Goal: Task Accomplishment & Management: Use online tool/utility

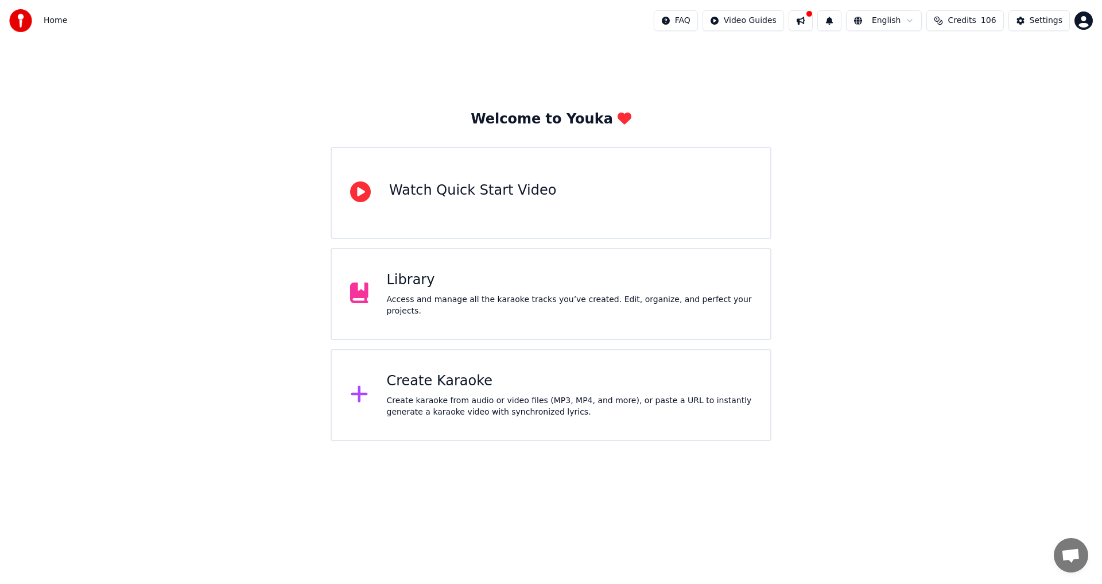
click at [442, 220] on div "Watch Quick Start Video" at bounding box center [550, 193] width 441 height 92
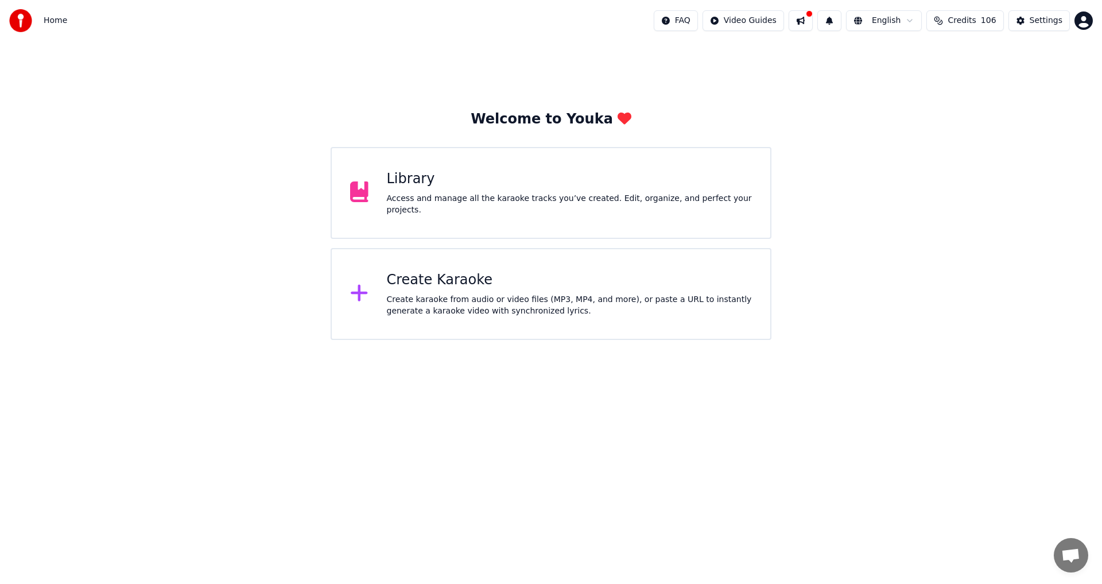
click at [457, 275] on div "Create Karaoke" at bounding box center [569, 280] width 365 height 18
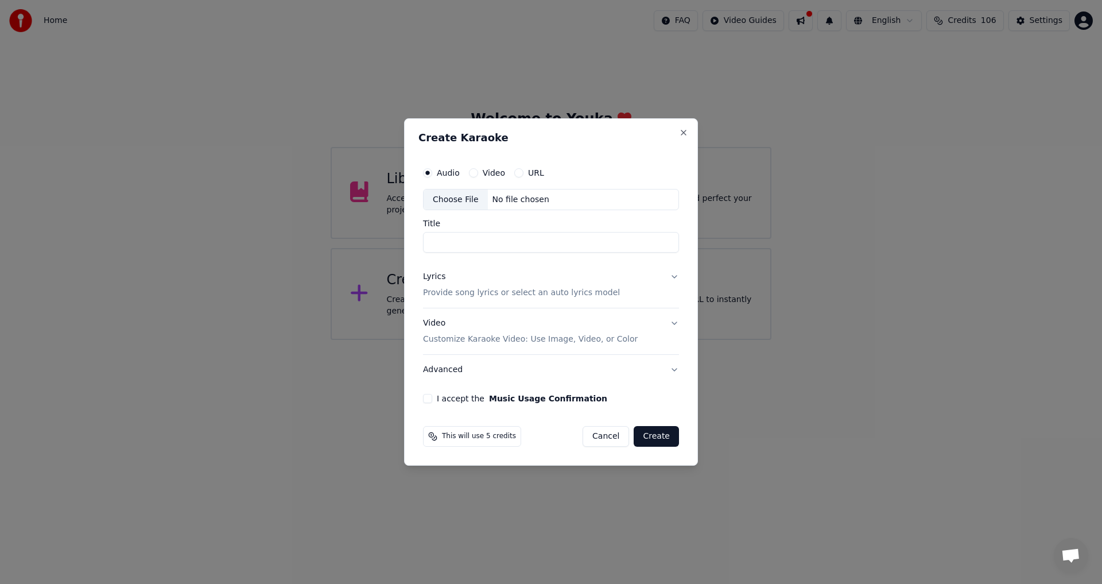
click at [471, 203] on div "Choose File" at bounding box center [455, 199] width 64 height 21
type input "**********"
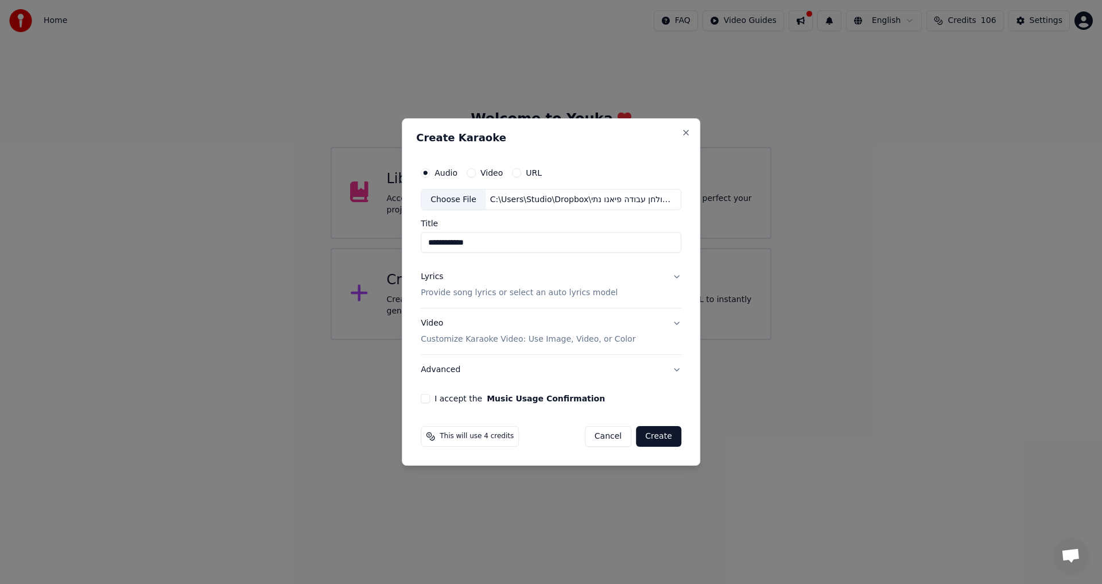
click at [437, 277] on div "Lyrics" at bounding box center [432, 276] width 22 height 11
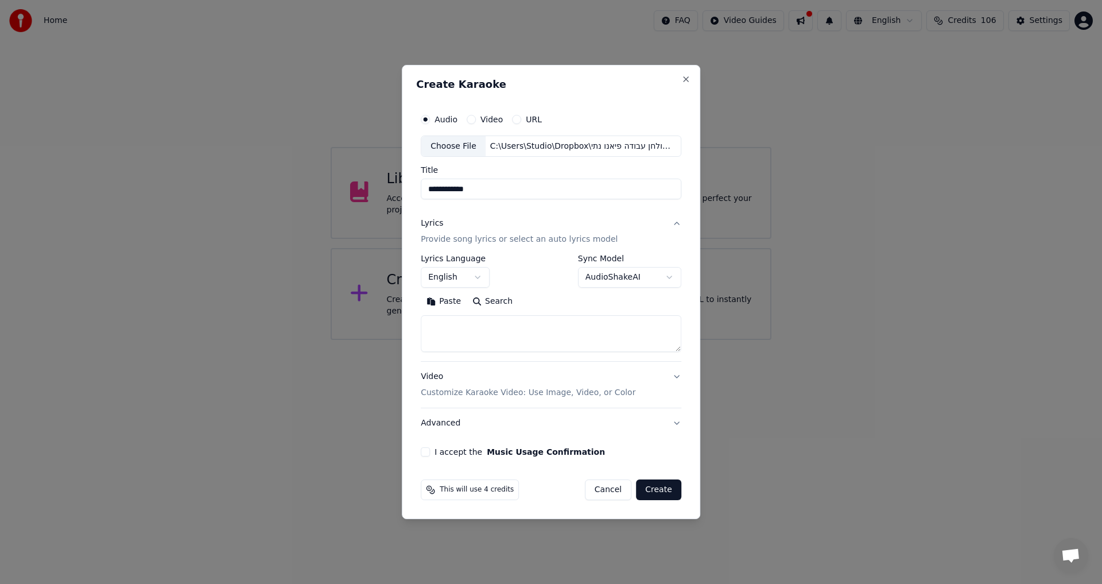
click at [476, 323] on textarea at bounding box center [551, 334] width 260 height 37
paste textarea "**********"
type textarea "**********"
click at [614, 280] on body "**********" at bounding box center [551, 170] width 1102 height 340
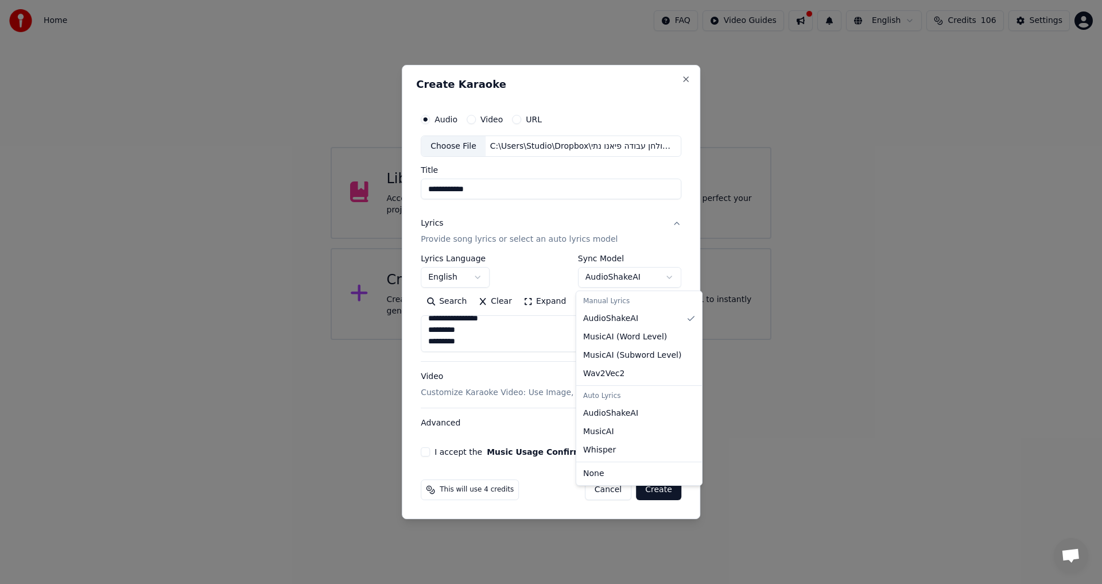
click at [614, 280] on body "**********" at bounding box center [551, 170] width 1102 height 340
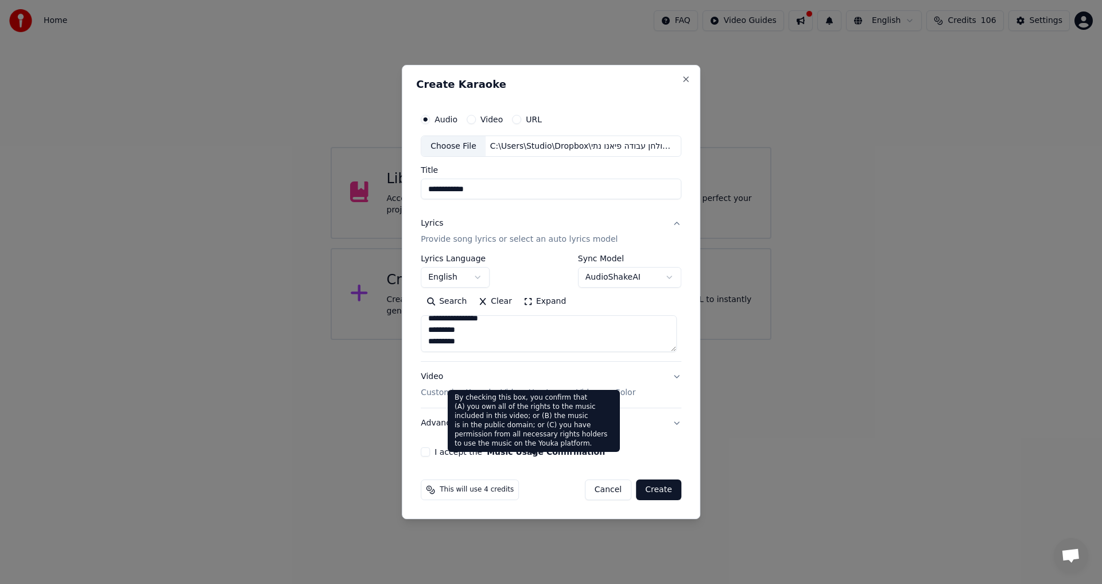
click at [494, 451] on button "Music Usage Confirmation" at bounding box center [546, 452] width 118 height 8
select select "**"
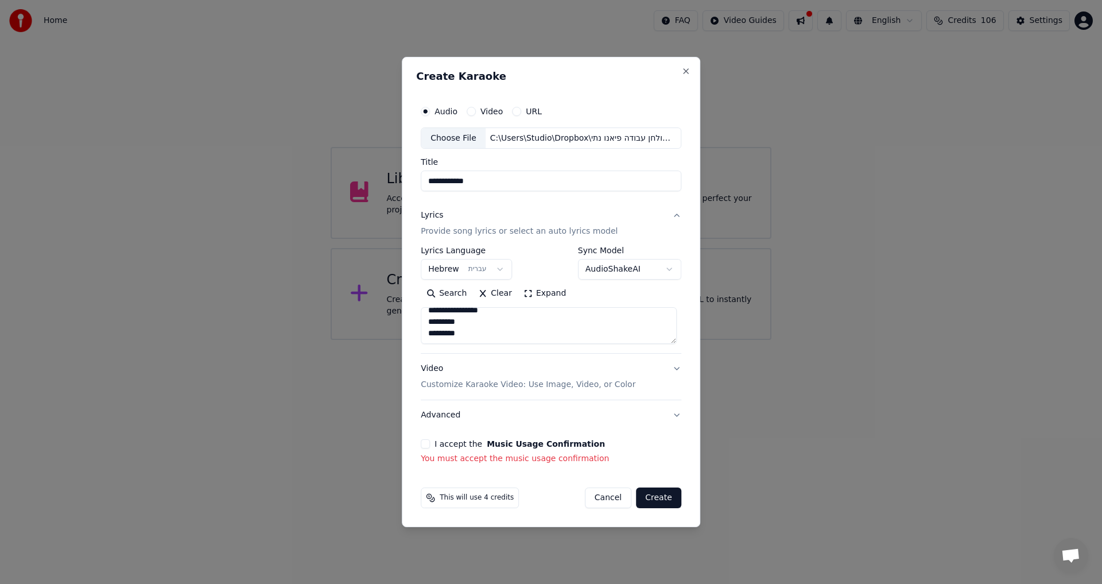
click at [429, 449] on div "I accept the Music Usage Confirmation You must accept the music usage confirmat…" at bounding box center [551, 451] width 260 height 25
click at [427, 443] on button "I accept the Music Usage Confirmation" at bounding box center [425, 443] width 9 height 9
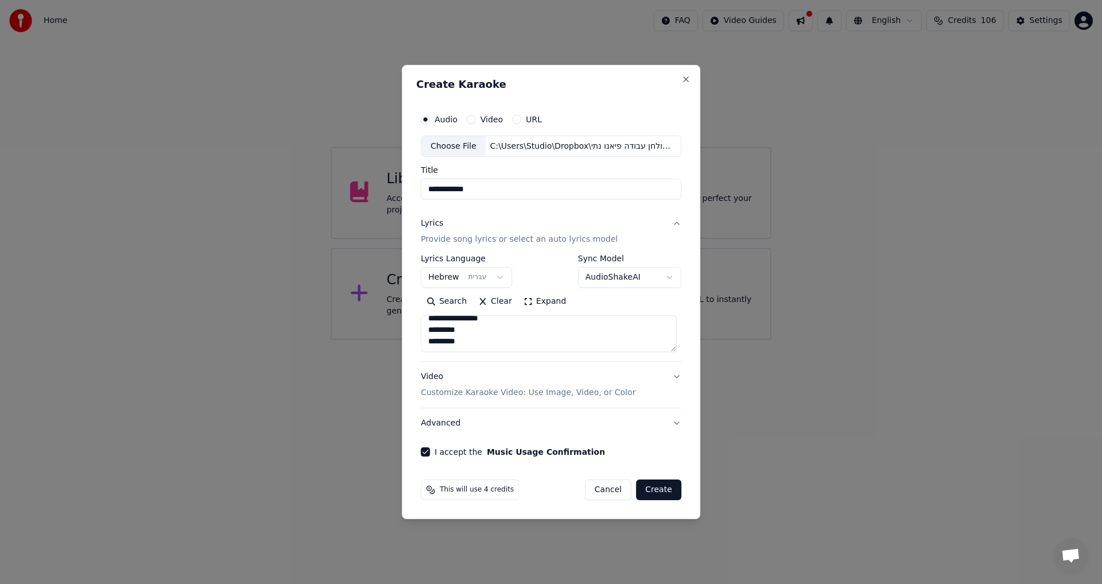
click at [649, 488] on button "Create" at bounding box center [658, 489] width 45 height 21
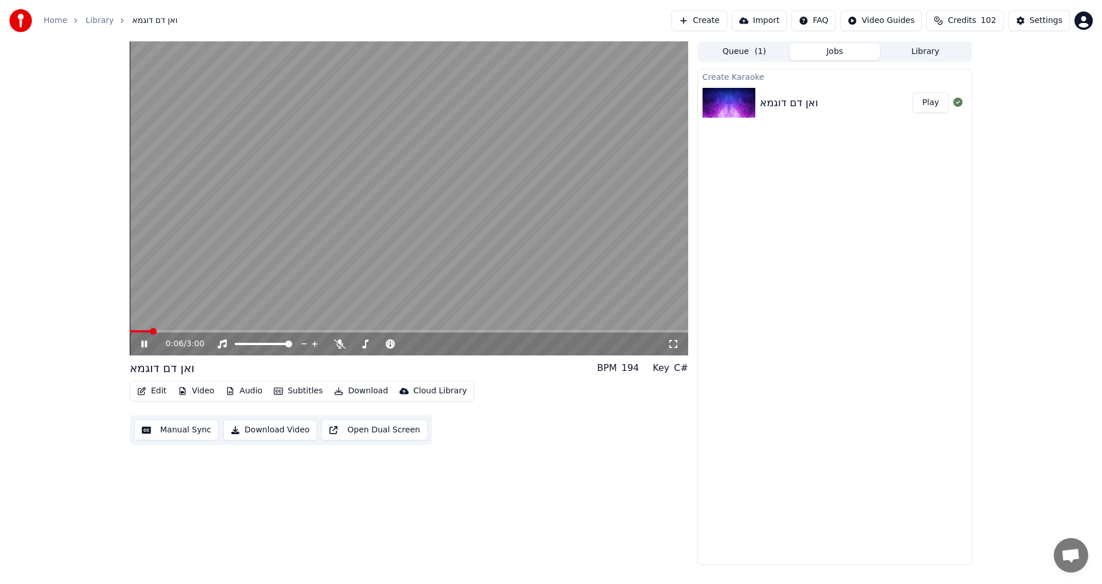
click at [228, 331] on span at bounding box center [409, 331] width 558 height 2
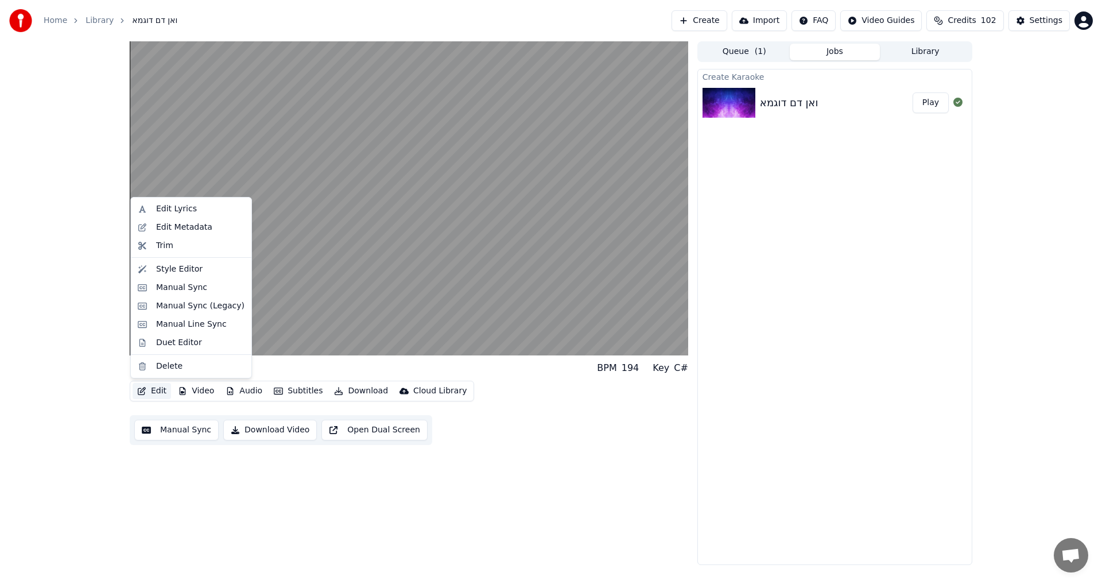
click at [157, 390] on button "Edit" at bounding box center [152, 391] width 38 height 16
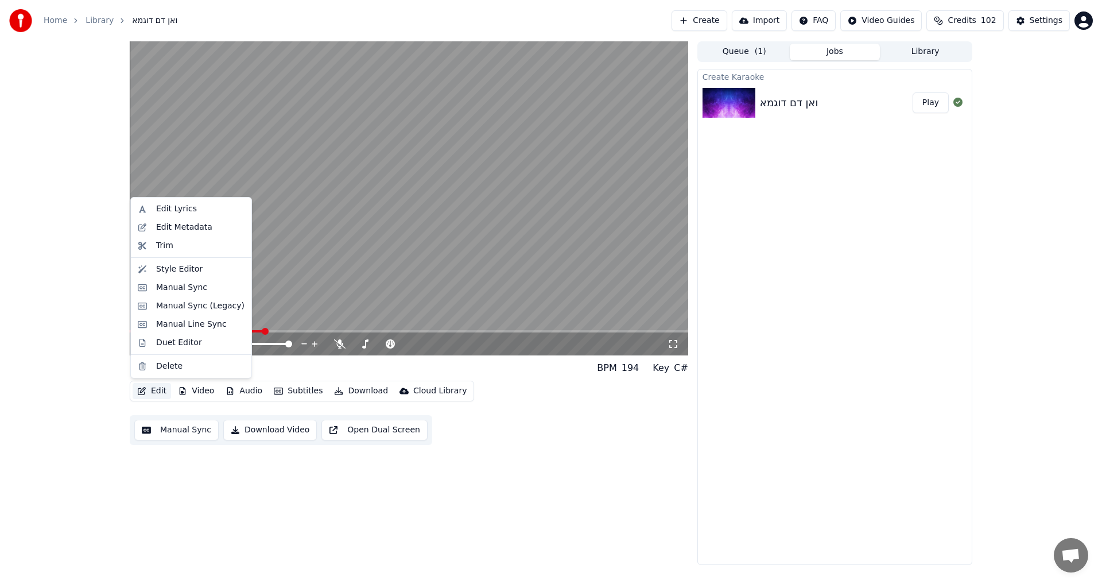
click at [381, 242] on video at bounding box center [409, 198] width 558 height 314
click at [157, 389] on button "Edit" at bounding box center [152, 391] width 38 height 16
click at [176, 267] on div "Style Editor" at bounding box center [179, 268] width 46 height 11
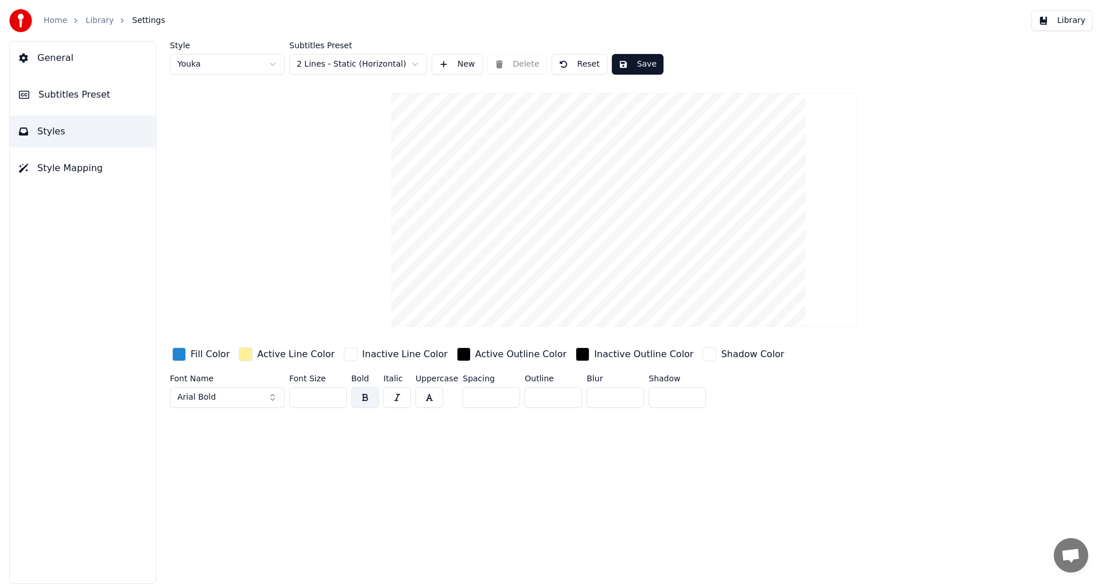
click at [246, 355] on div "button" at bounding box center [246, 354] width 14 height 14
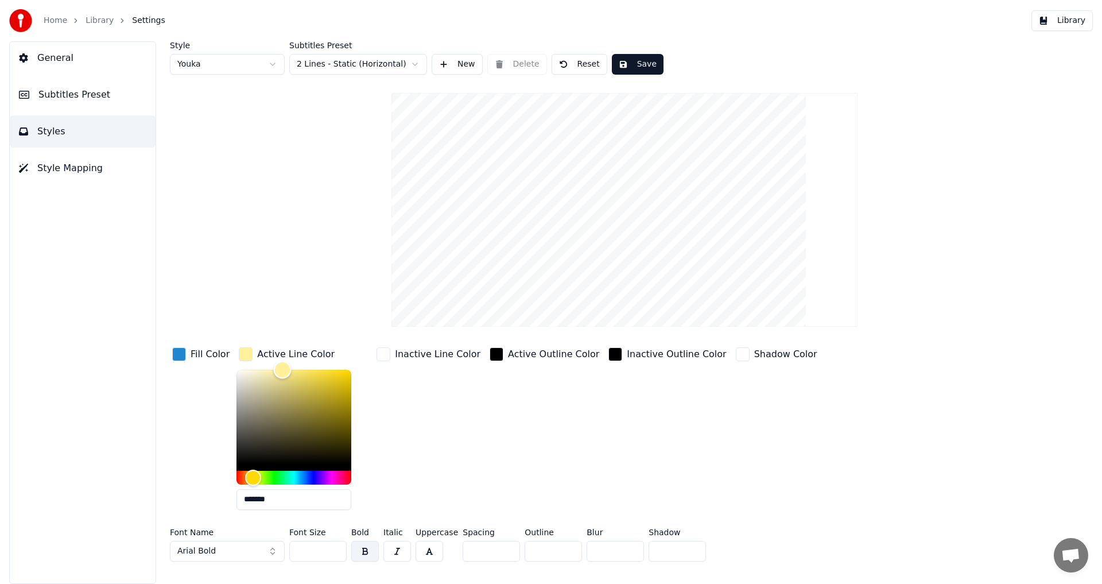
type input "*******"
drag, startPoint x: 231, startPoint y: 367, endPoint x: 225, endPoint y: 365, distance: 5.9
click at [236, 369] on div "Color" at bounding box center [293, 416] width 115 height 94
click at [182, 348] on div "button" at bounding box center [179, 354] width 14 height 14
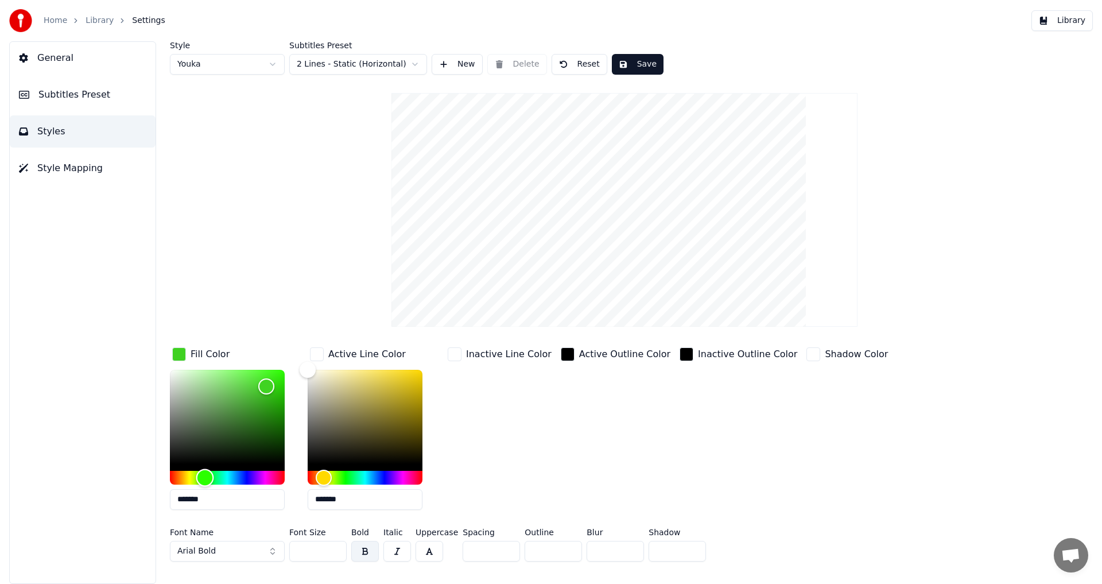
click at [205, 478] on div "Hue" at bounding box center [205, 477] width 18 height 18
type input "*******"
drag, startPoint x: 216, startPoint y: 414, endPoint x: 239, endPoint y: 429, distance: 27.4
click at [239, 429] on div "Color" at bounding box center [227, 416] width 115 height 94
click at [667, 553] on input "*" at bounding box center [676, 550] width 57 height 21
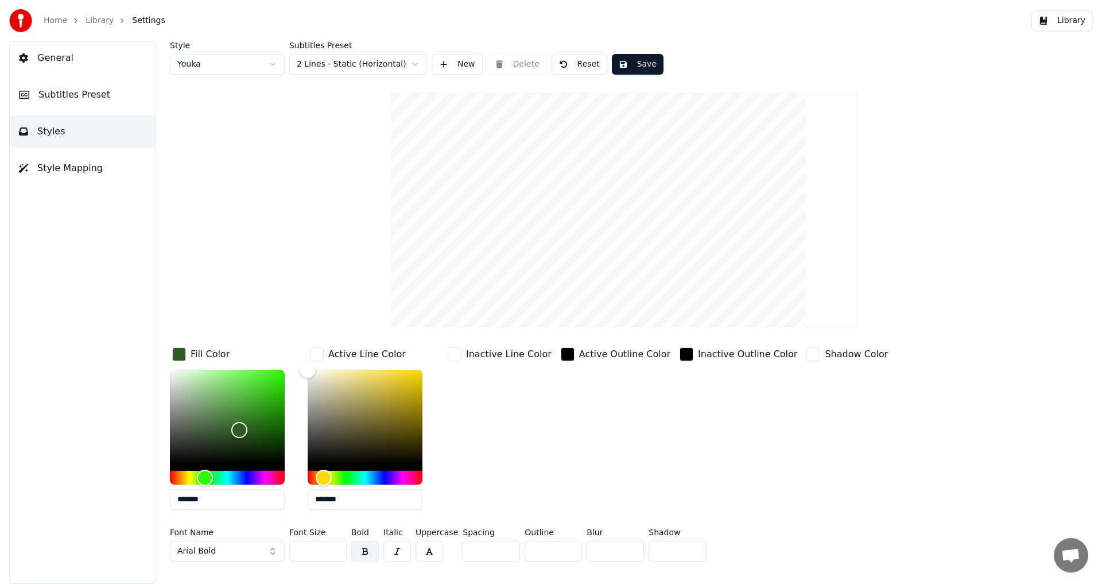
drag, startPoint x: 637, startPoint y: 555, endPoint x: 627, endPoint y: 555, distance: 10.3
click at [627, 555] on div "Font Name Arial Bold Font Size ** Bold Italic Uppercase Spacing * Outline * Blu…" at bounding box center [555, 547] width 771 height 38
type input "*"
click at [243, 410] on div "Color" at bounding box center [242, 418] width 18 height 18
click at [249, 387] on div "Color" at bounding box center [249, 396] width 18 height 18
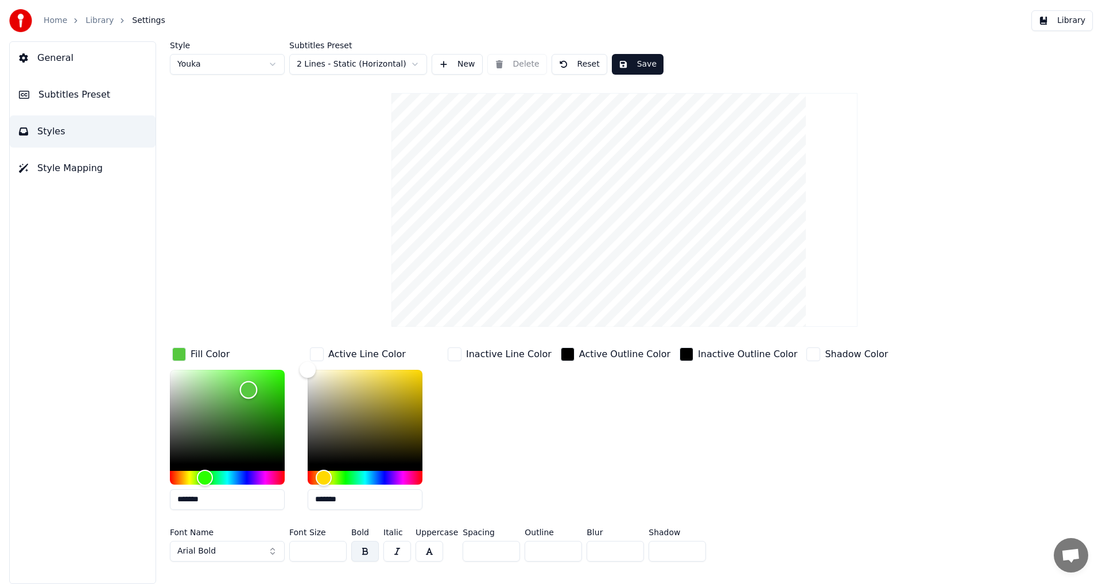
drag, startPoint x: 249, startPoint y: 386, endPoint x: 248, endPoint y: 423, distance: 37.3
click at [248, 399] on div "Color" at bounding box center [249, 390] width 18 height 18
drag, startPoint x: 260, startPoint y: 411, endPoint x: 264, endPoint y: 406, distance: 6.5
click at [264, 406] on div "Color" at bounding box center [261, 412] width 18 height 18
drag, startPoint x: 264, startPoint y: 406, endPoint x: 258, endPoint y: 403, distance: 7.2
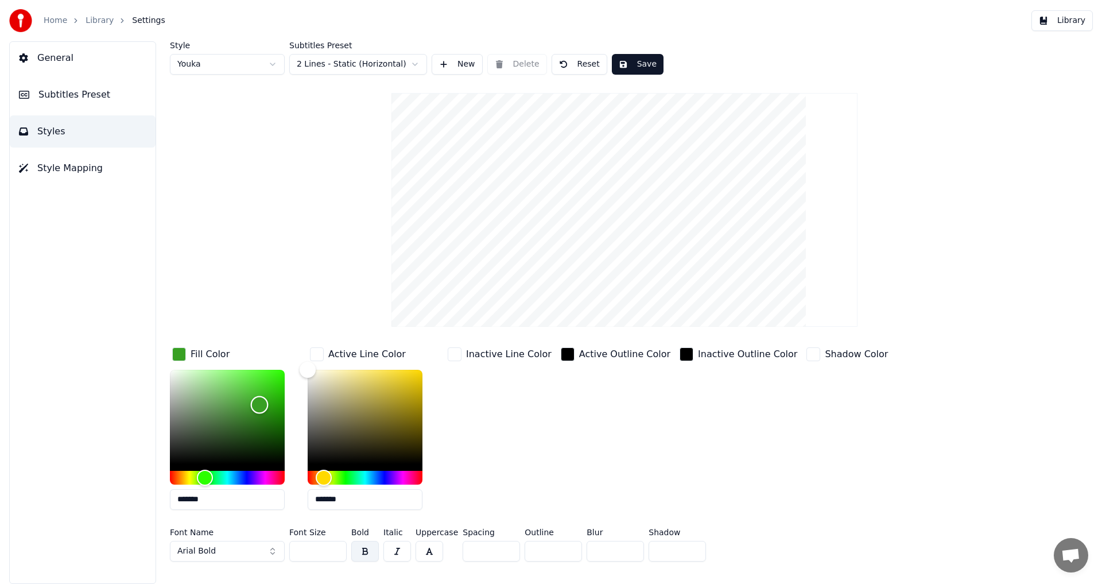
click at [258, 403] on div "Color" at bounding box center [260, 405] width 18 height 18
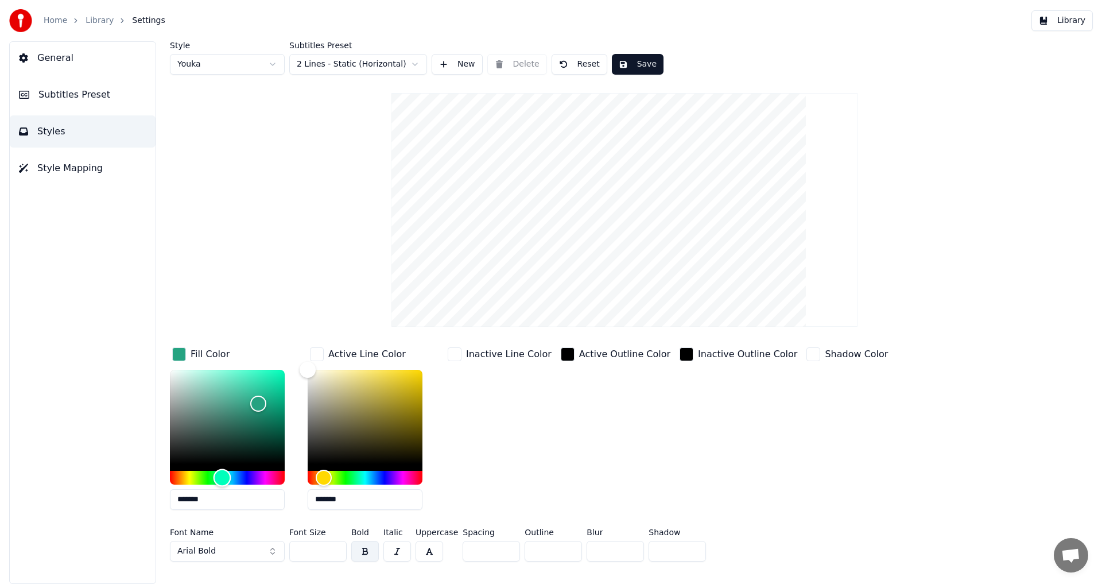
drag, startPoint x: 231, startPoint y: 475, endPoint x: 222, endPoint y: 475, distance: 8.6
click at [222, 475] on div "Hue" at bounding box center [227, 477] width 115 height 14
type input "*******"
drag, startPoint x: 253, startPoint y: 402, endPoint x: 244, endPoint y: 399, distance: 9.1
click at [250, 399] on div "Color" at bounding box center [259, 404] width 18 height 18
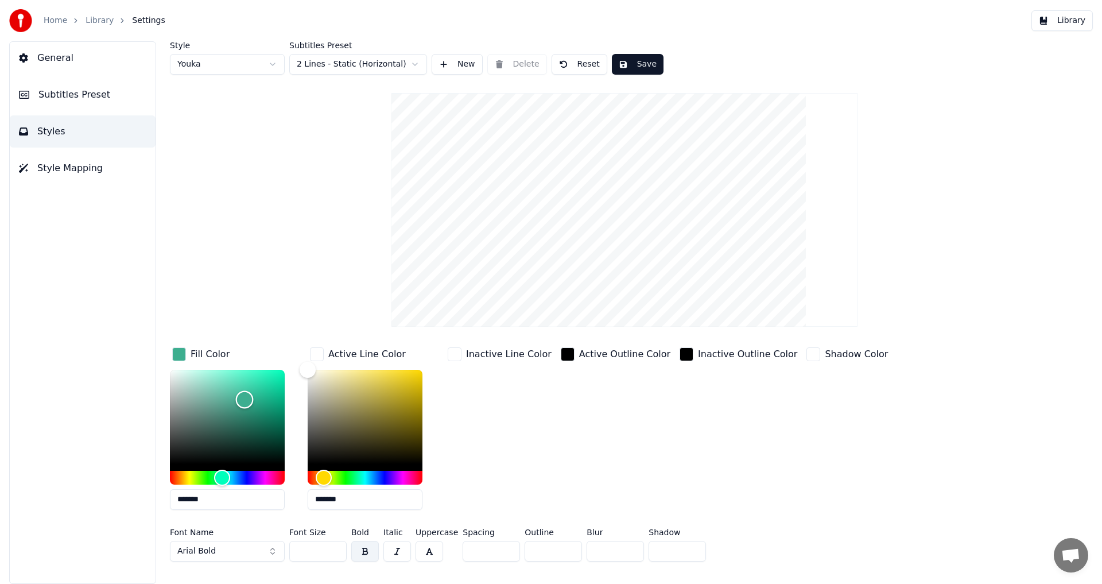
click at [244, 399] on div "Color" at bounding box center [245, 400] width 18 height 18
click at [461, 481] on div "Inactive Line Color" at bounding box center [499, 432] width 108 height 174
click at [631, 57] on button "Save" at bounding box center [638, 64] width 52 height 21
click at [84, 175] on button "Style Mapping" at bounding box center [83, 168] width 146 height 32
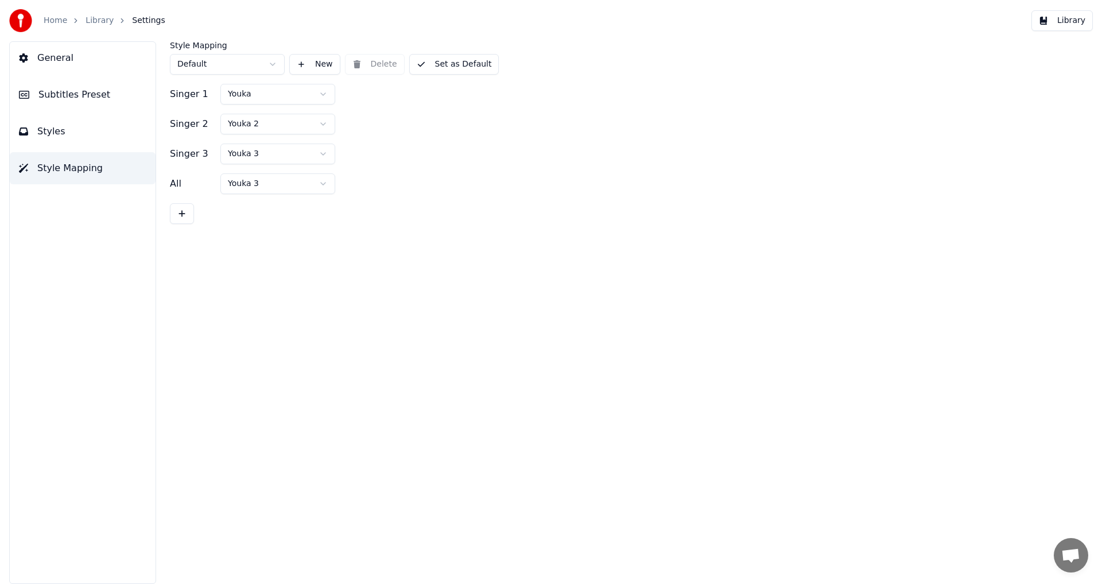
click at [64, 145] on button "Styles" at bounding box center [83, 131] width 146 height 32
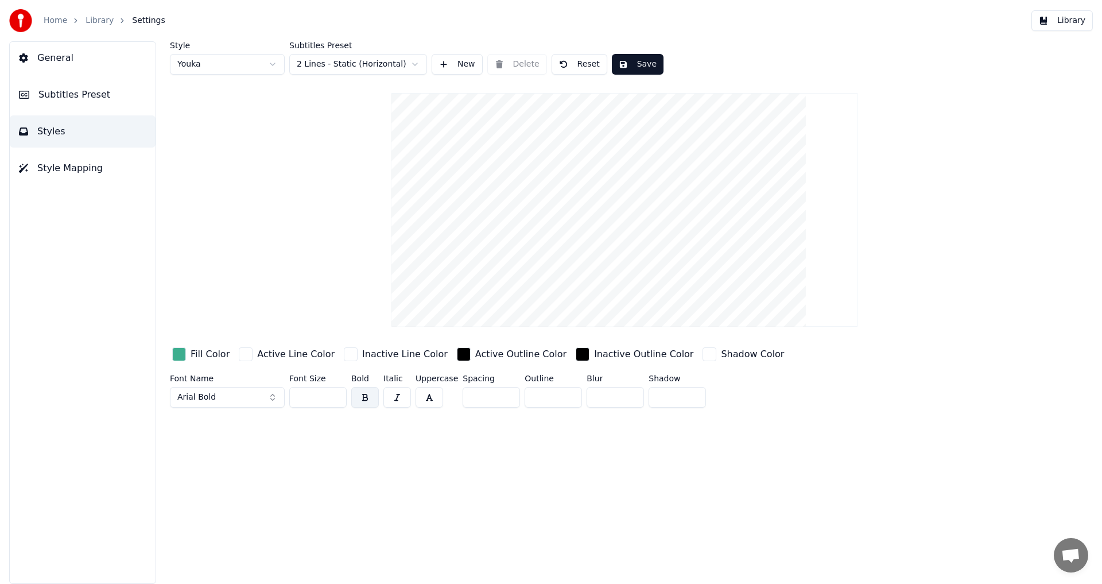
click at [52, 97] on span "Subtitles Preset" at bounding box center [74, 95] width 72 height 14
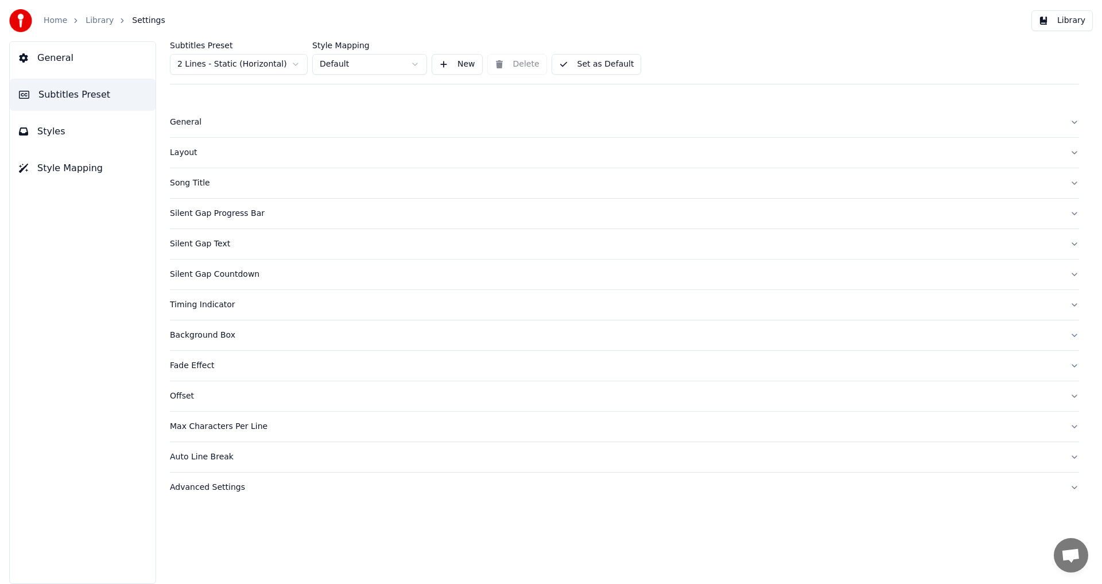
click at [60, 56] on span "General" at bounding box center [55, 58] width 36 height 14
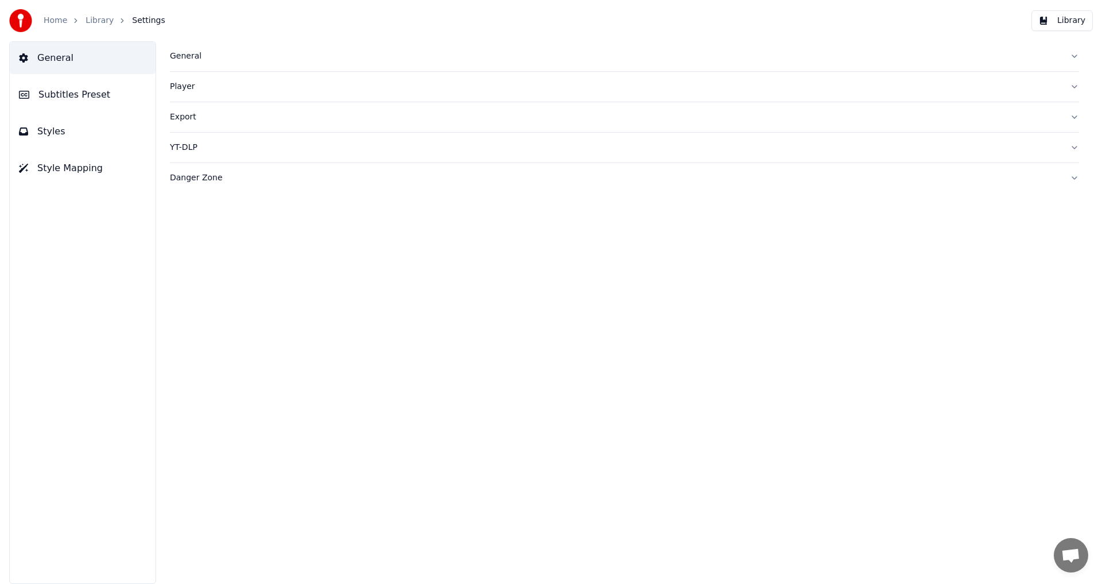
click at [56, 96] on span "Subtitles Preset" at bounding box center [74, 95] width 72 height 14
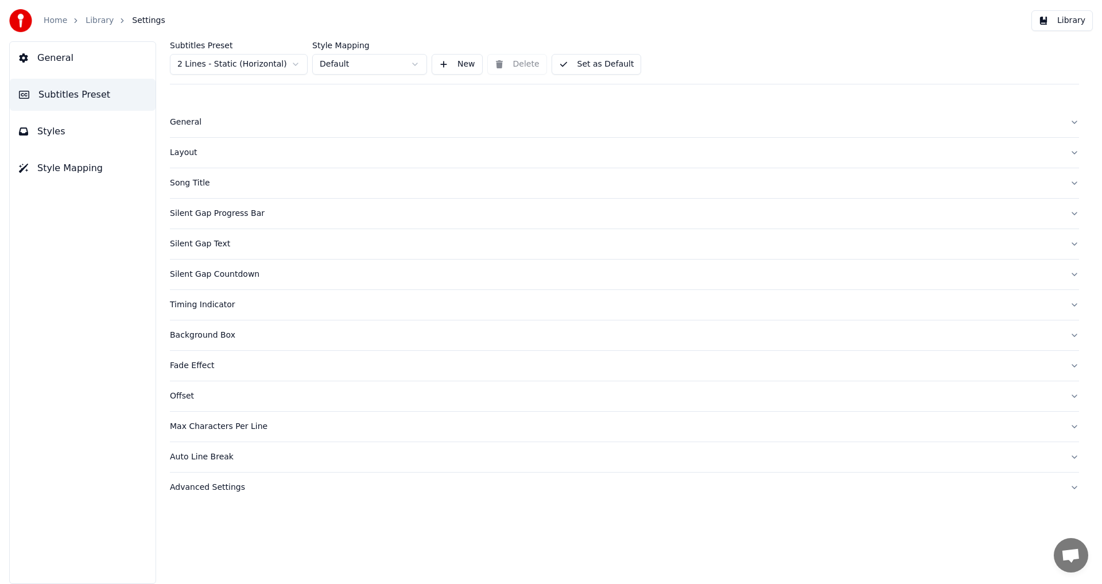
click at [53, 128] on span "Styles" at bounding box center [51, 132] width 28 height 14
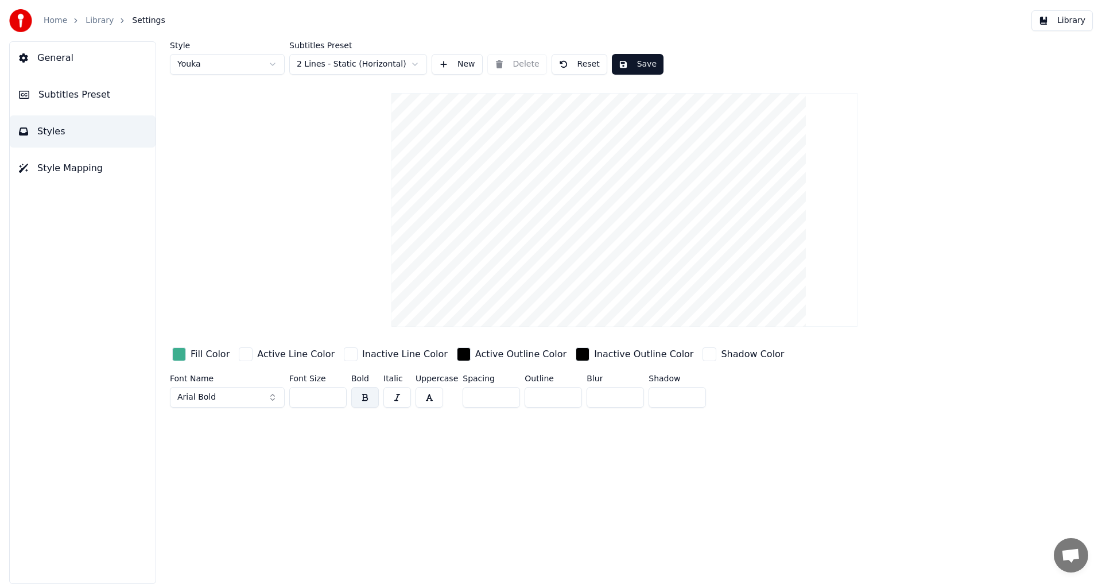
click at [68, 130] on button "Styles" at bounding box center [83, 131] width 146 height 32
click at [347, 70] on html "Home Library Settings Library General Subtitles Preset Styles Style Mapping Sty…" at bounding box center [551, 292] width 1102 height 584
click at [52, 64] on span "General" at bounding box center [55, 58] width 36 height 14
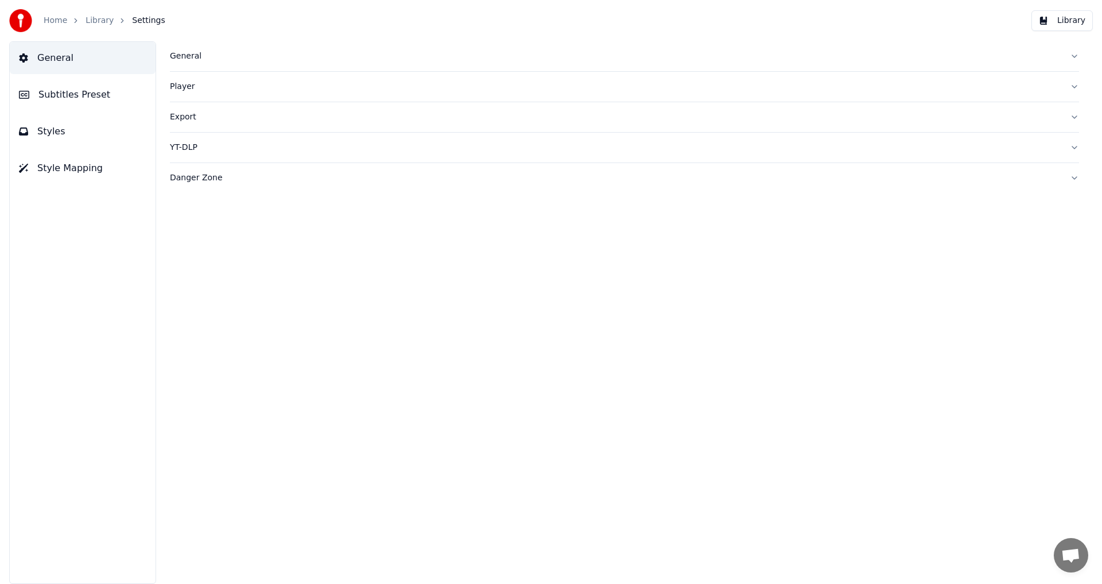
click at [67, 173] on span "Style Mapping" at bounding box center [69, 168] width 65 height 14
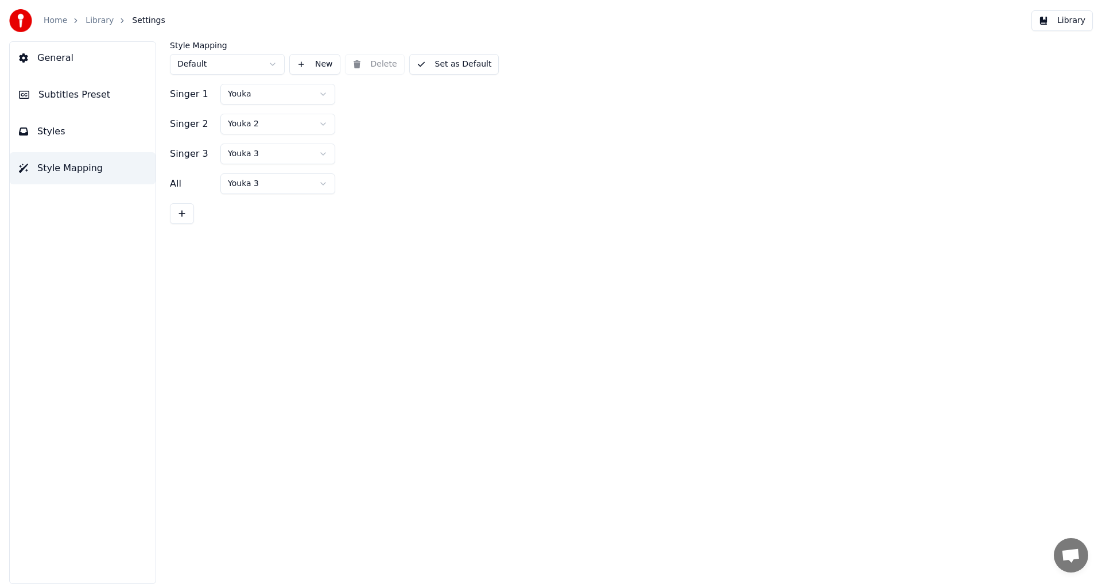
click at [70, 143] on button "Styles" at bounding box center [83, 131] width 146 height 32
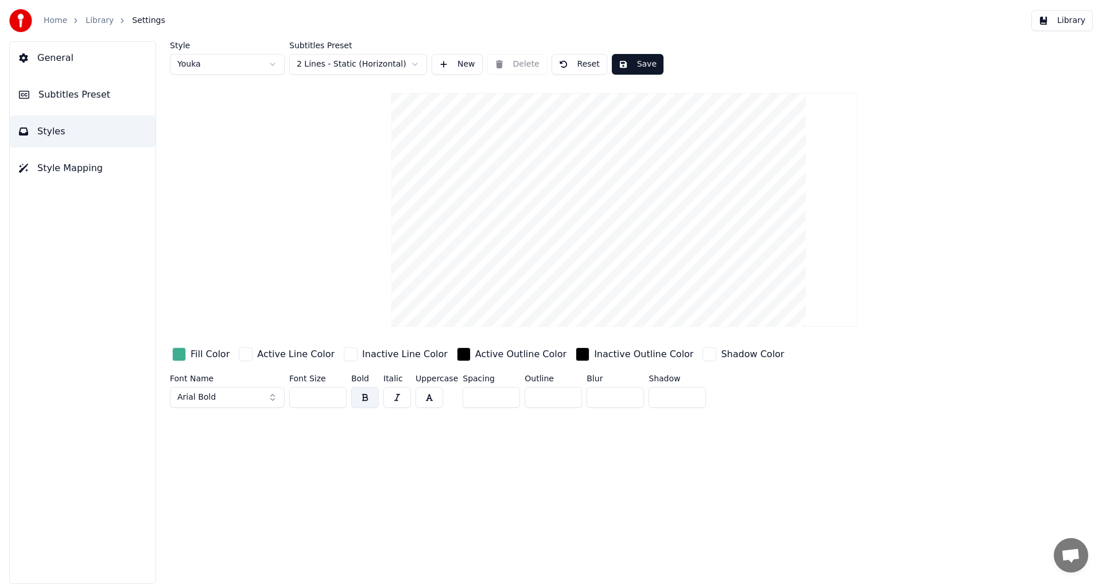
click at [73, 138] on button "Styles" at bounding box center [83, 131] width 146 height 32
click at [78, 164] on span "Style Mapping" at bounding box center [69, 168] width 65 height 14
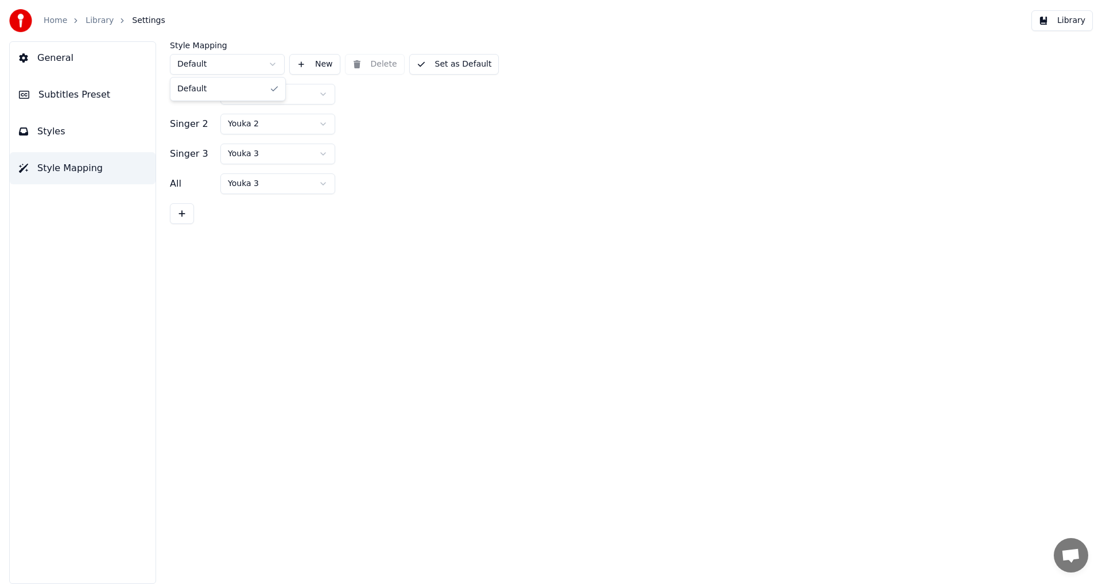
click at [223, 65] on html "Home Library Settings Library General Subtitles Preset Styles Style Mapping Sty…" at bounding box center [551, 292] width 1102 height 584
click at [75, 131] on button "Styles" at bounding box center [83, 131] width 146 height 32
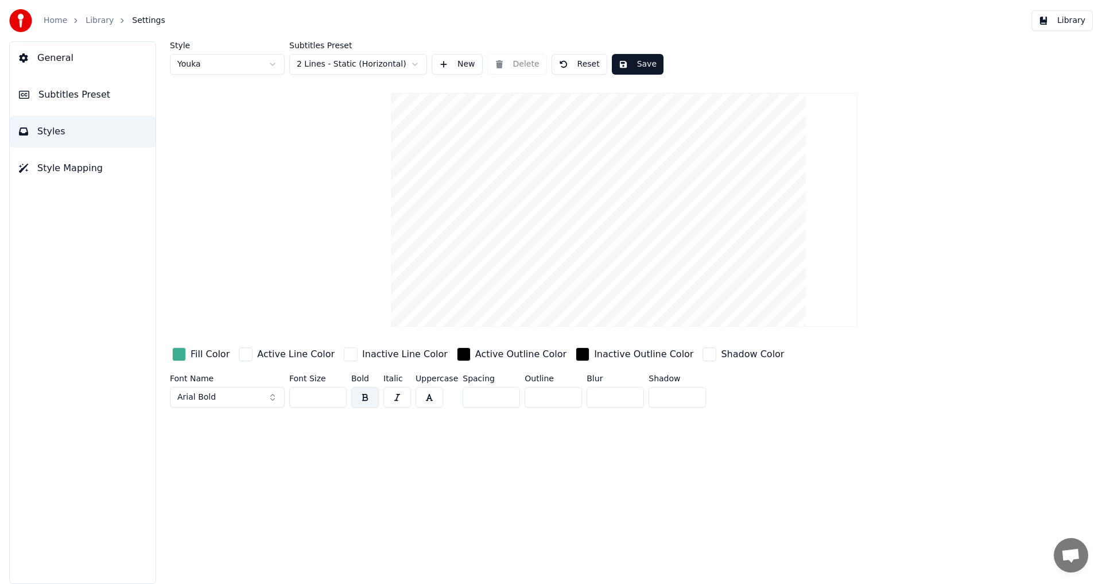
click at [60, 100] on span "Subtitles Preset" at bounding box center [74, 95] width 72 height 14
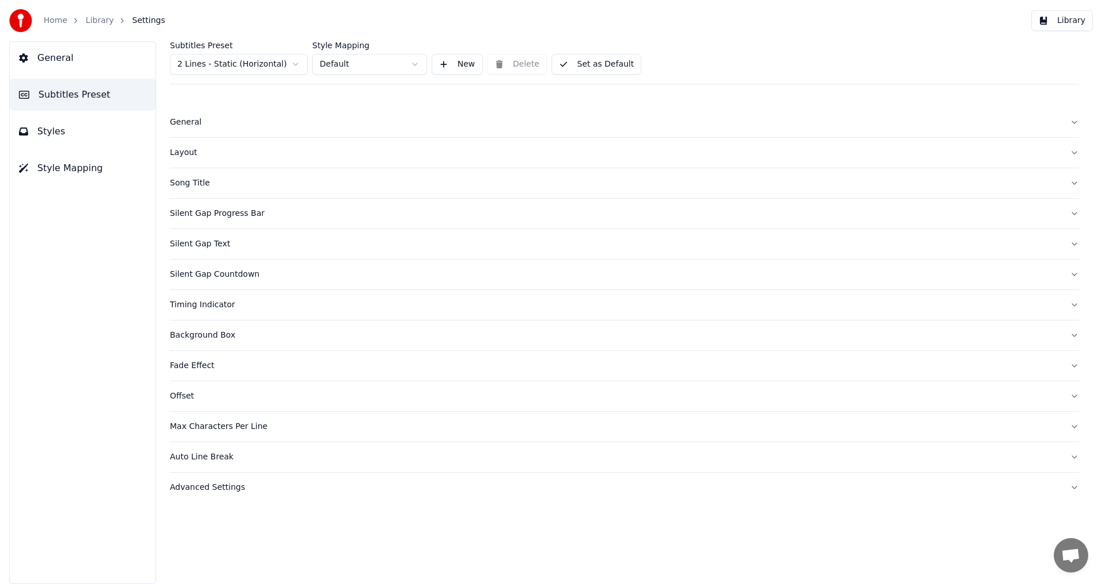
click at [220, 337] on div "Background Box" at bounding box center [615, 334] width 890 height 11
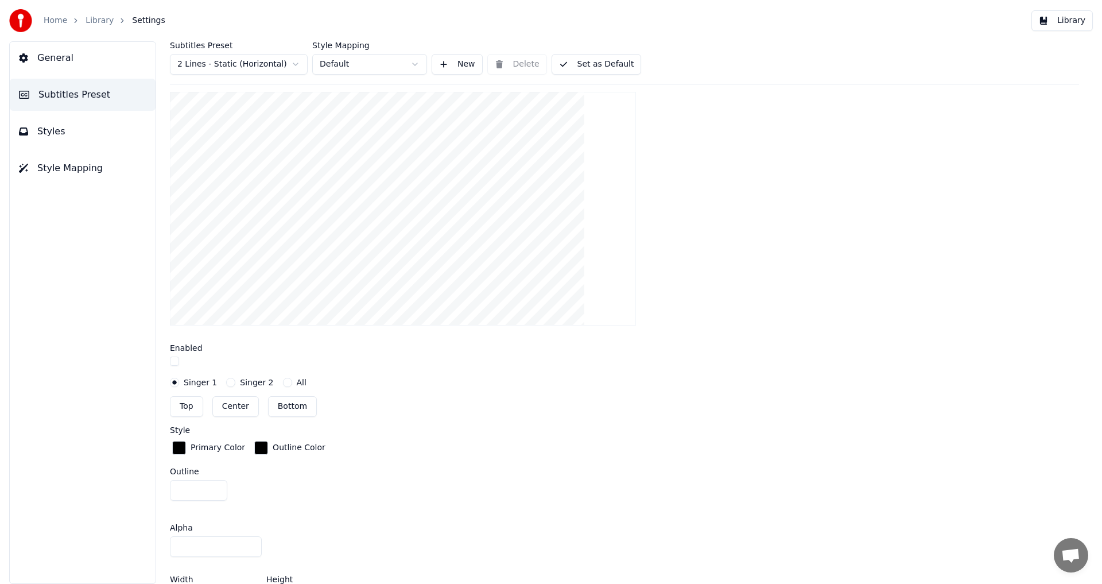
scroll to position [306, 0]
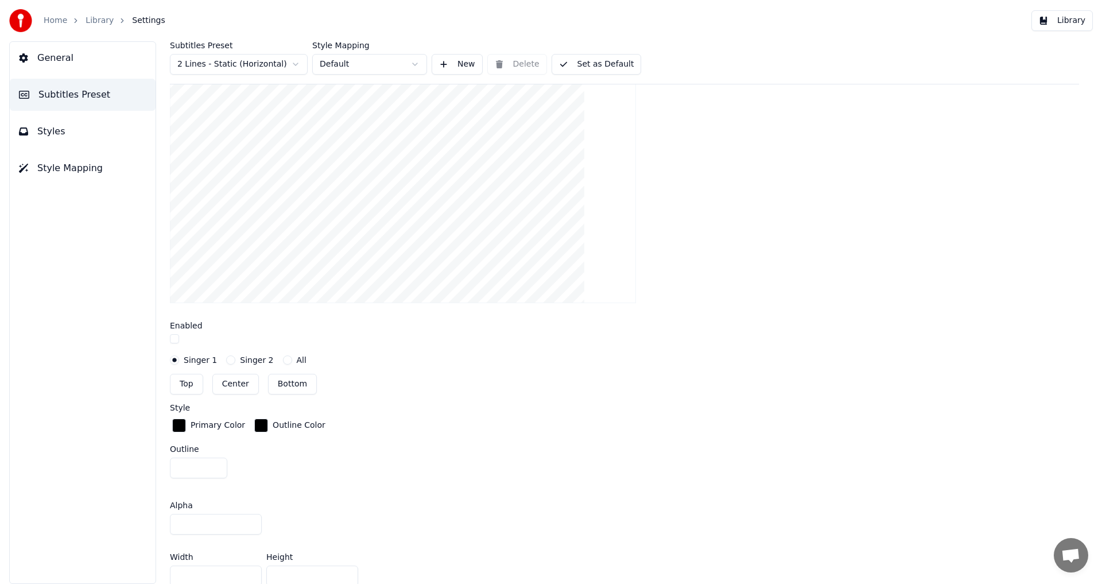
click at [175, 342] on button "button" at bounding box center [174, 338] width 9 height 9
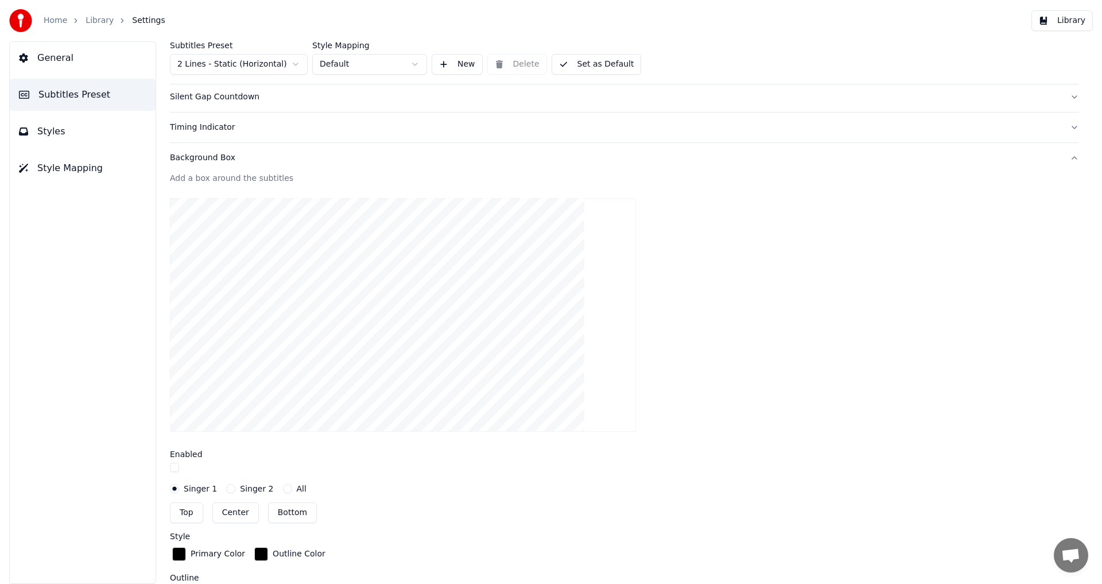
scroll to position [0, 0]
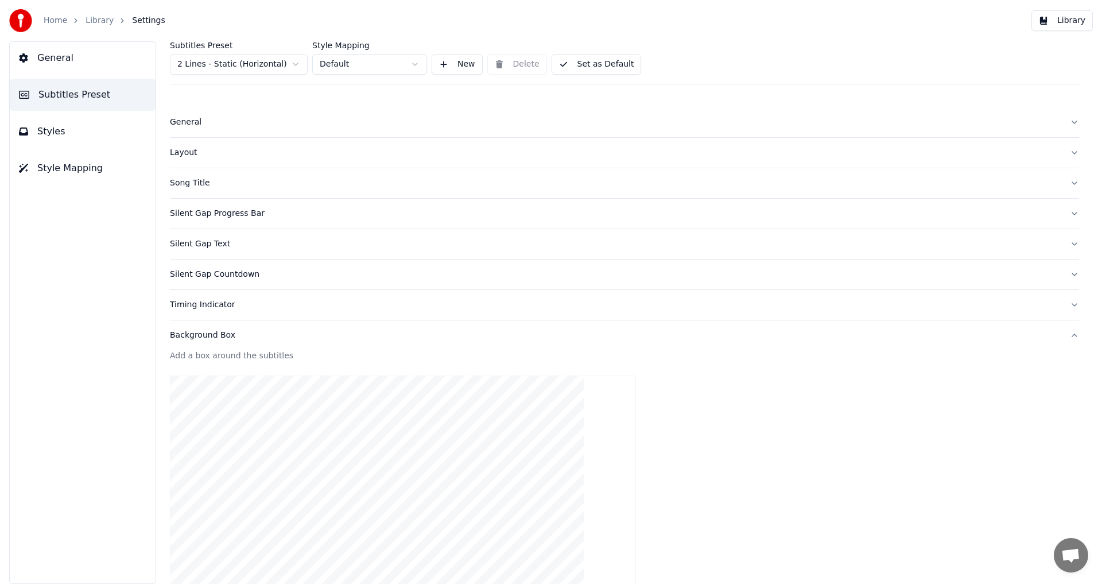
click at [45, 122] on button "Styles" at bounding box center [83, 131] width 146 height 32
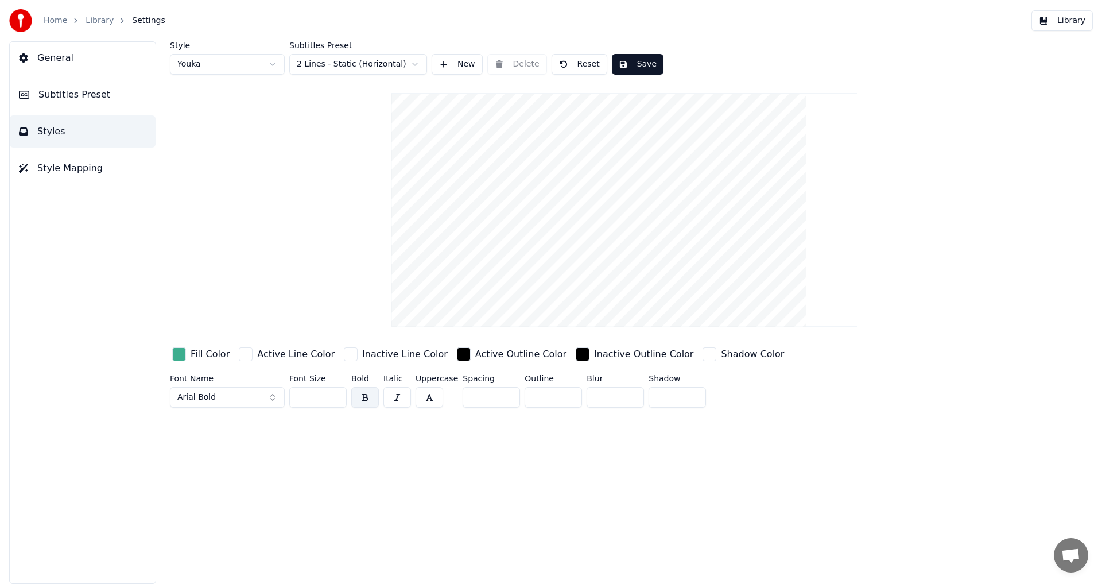
click at [48, 22] on link "Home" at bounding box center [56, 20] width 24 height 11
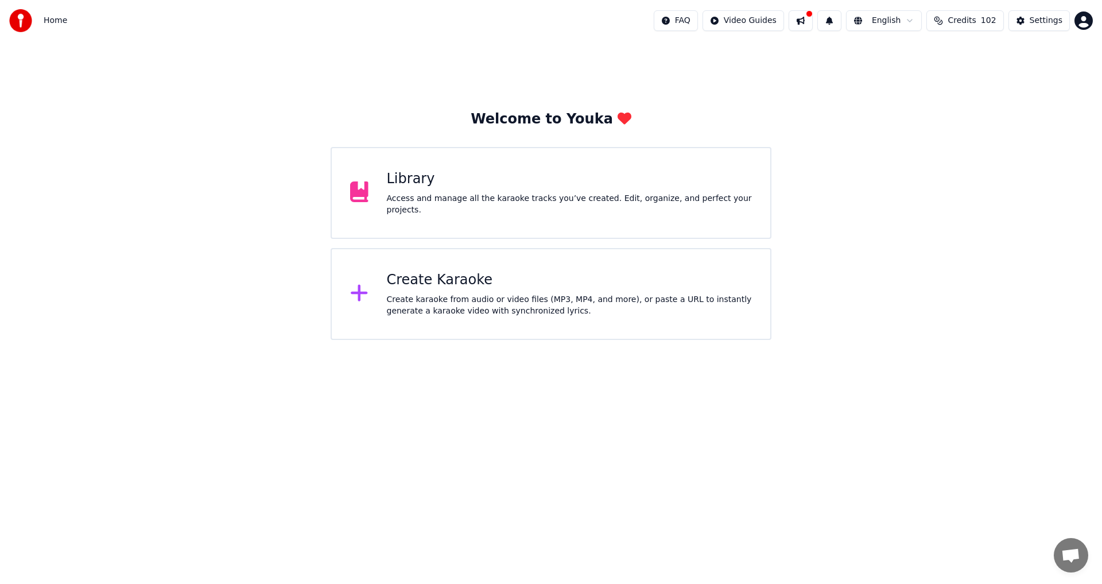
click at [1085, 21] on html "Home FAQ Video Guides English Credits 102 Settings Welcome to Youka Library Acc…" at bounding box center [551, 170] width 1102 height 340
click at [20, 23] on html "Home FAQ Video Guides English Credits 102 Settings Welcome to Youka Library Acc…" at bounding box center [551, 170] width 1102 height 340
click at [20, 23] on img at bounding box center [20, 20] width 23 height 23
click at [387, 194] on div "Library Access and manage all the karaoke tracks you’ve created. Edit, organize…" at bounding box center [569, 193] width 365 height 46
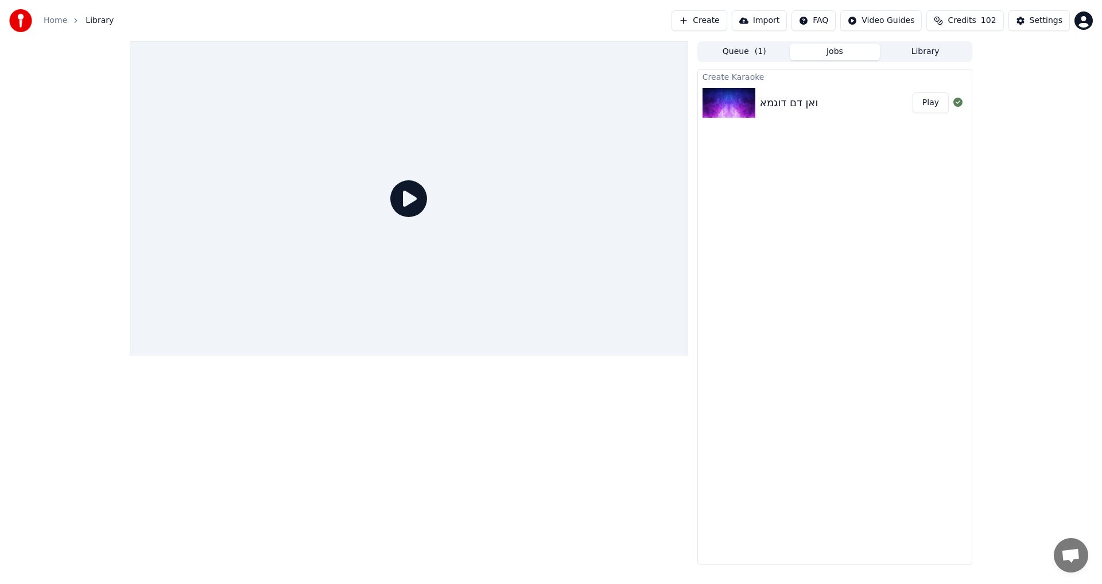
click at [835, 102] on div "ואן דם דוגמא" at bounding box center [836, 103] width 153 height 16
click at [810, 108] on div "ואן דם דוגמא" at bounding box center [789, 103] width 58 height 16
click at [719, 102] on img at bounding box center [728, 103] width 53 height 30
click at [937, 113] on div "ואן דם דוגמא Play" at bounding box center [835, 102] width 274 height 39
click at [933, 109] on button "Play" at bounding box center [930, 102] width 36 height 21
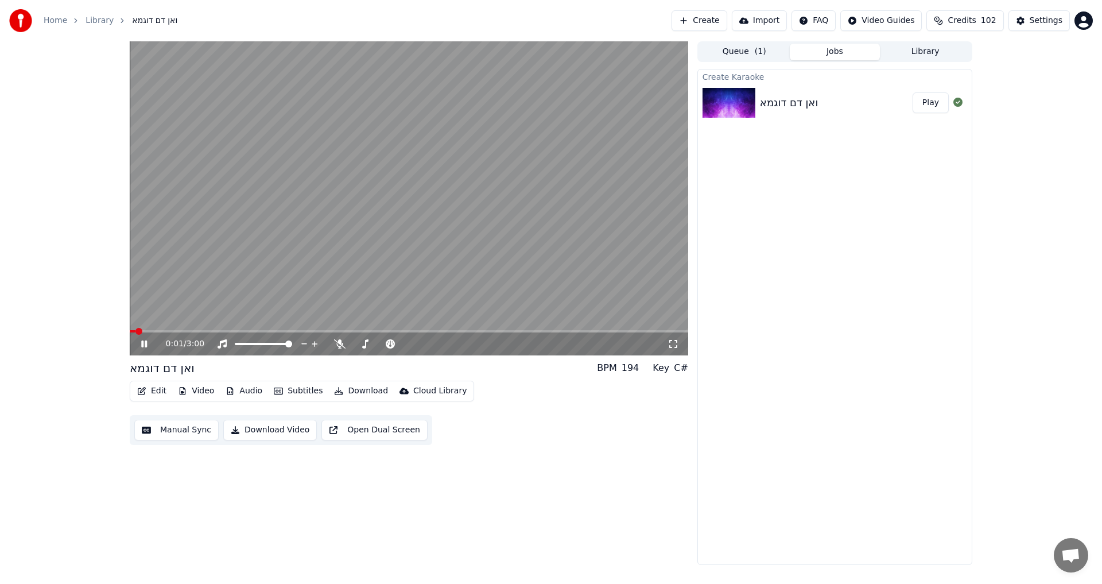
click at [142, 351] on div "0:01 / 3:00" at bounding box center [409, 343] width 558 height 23
click at [142, 347] on icon at bounding box center [144, 343] width 6 height 7
click at [200, 395] on button "Video" at bounding box center [195, 391] width 45 height 16
click at [212, 516] on div "Change Background" at bounding box center [235, 512] width 81 height 11
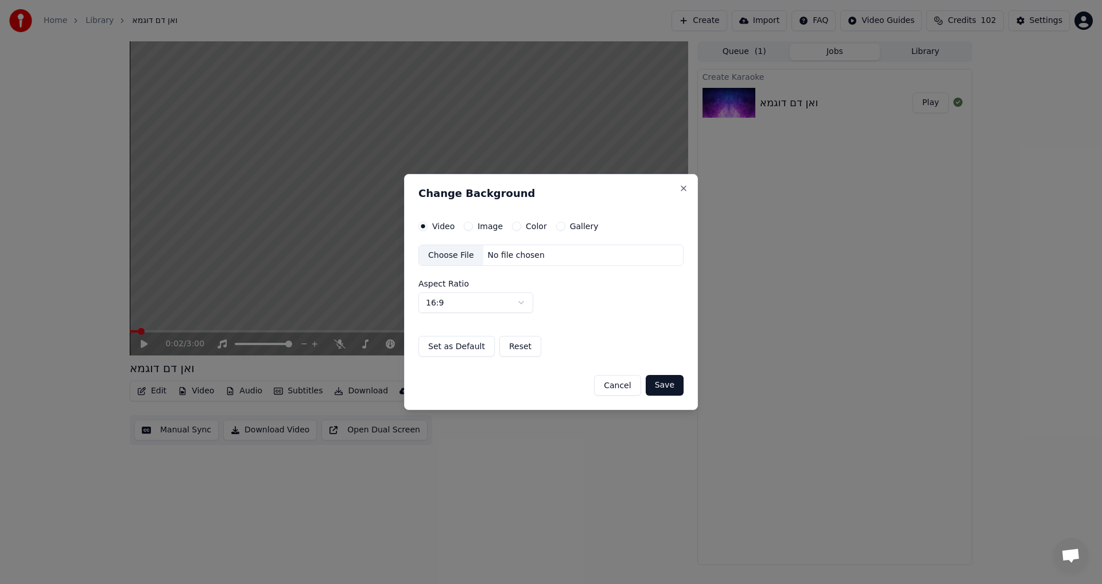
click at [536, 225] on label "Color" at bounding box center [536, 226] width 21 height 8
click at [521, 225] on button "Color" at bounding box center [516, 225] width 9 height 9
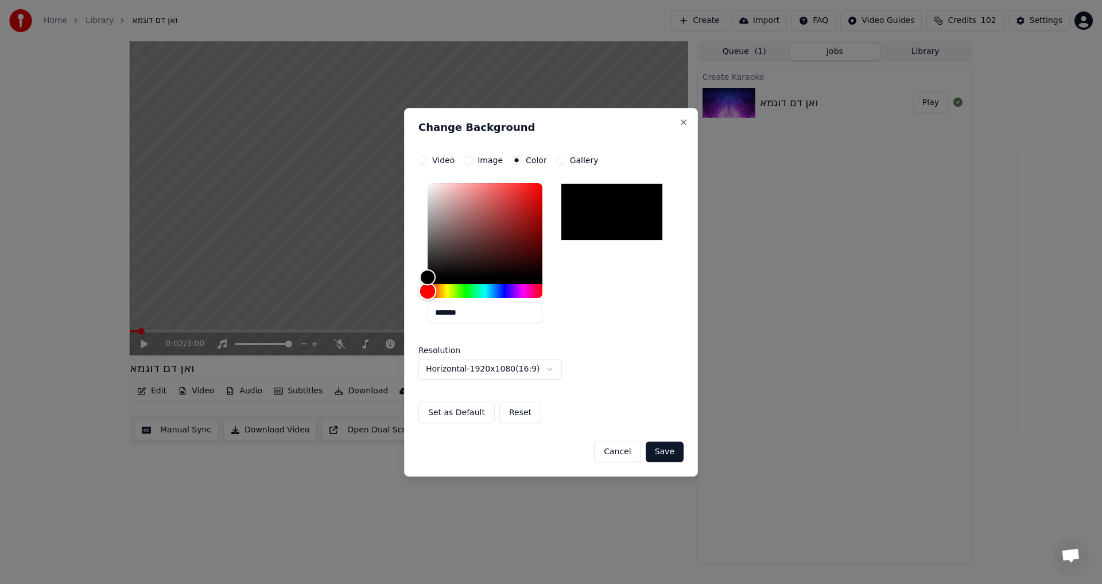
click at [464, 287] on div "Hue" at bounding box center [484, 291] width 115 height 14
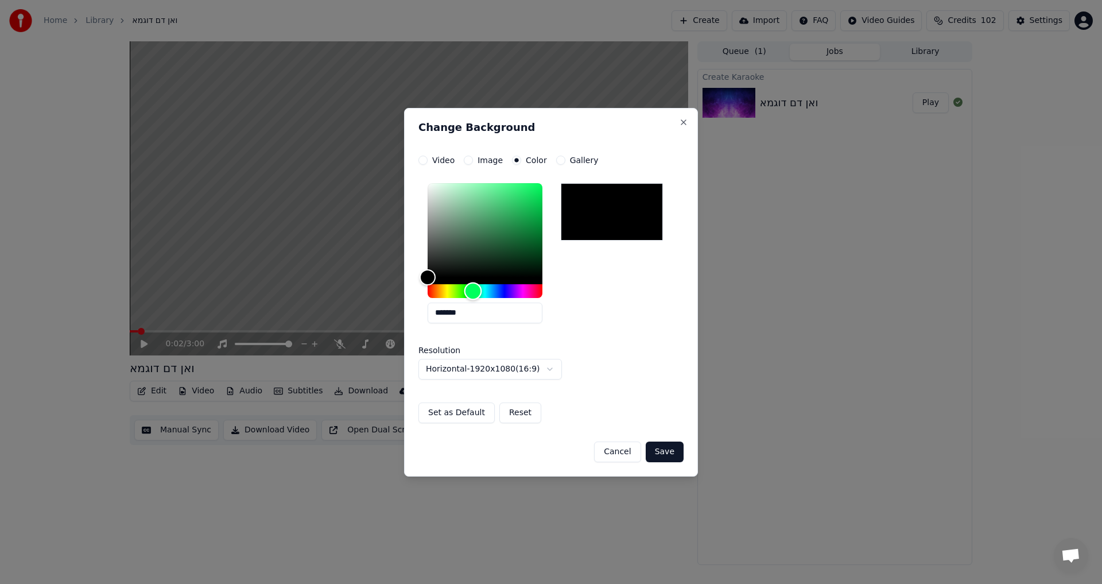
drag, startPoint x: 472, startPoint y: 287, endPoint x: 480, endPoint y: 286, distance: 7.7
click at [474, 287] on div "Hue" at bounding box center [473, 291] width 18 height 18
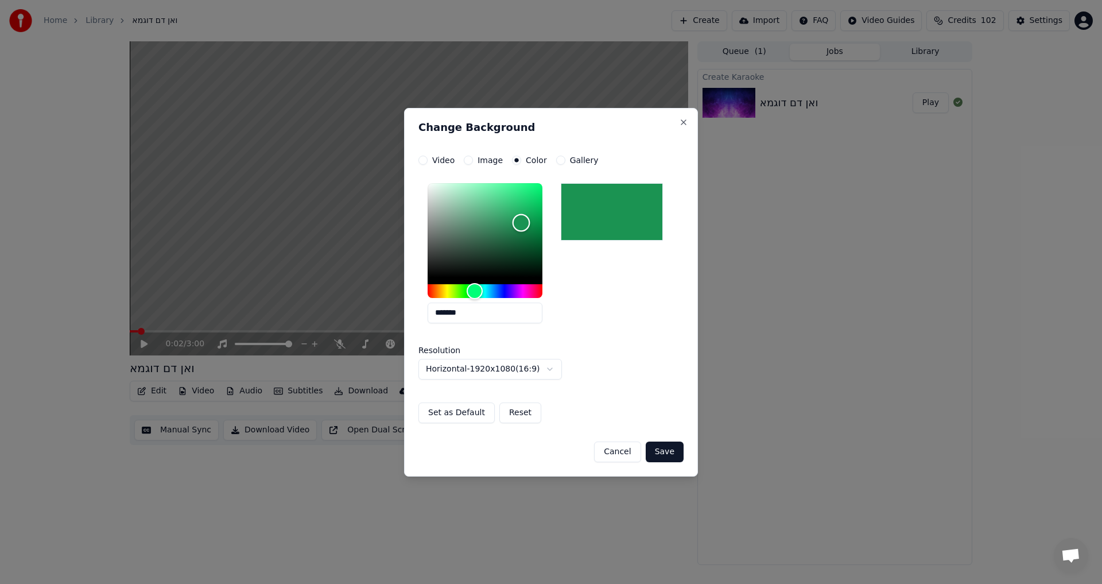
type input "*******"
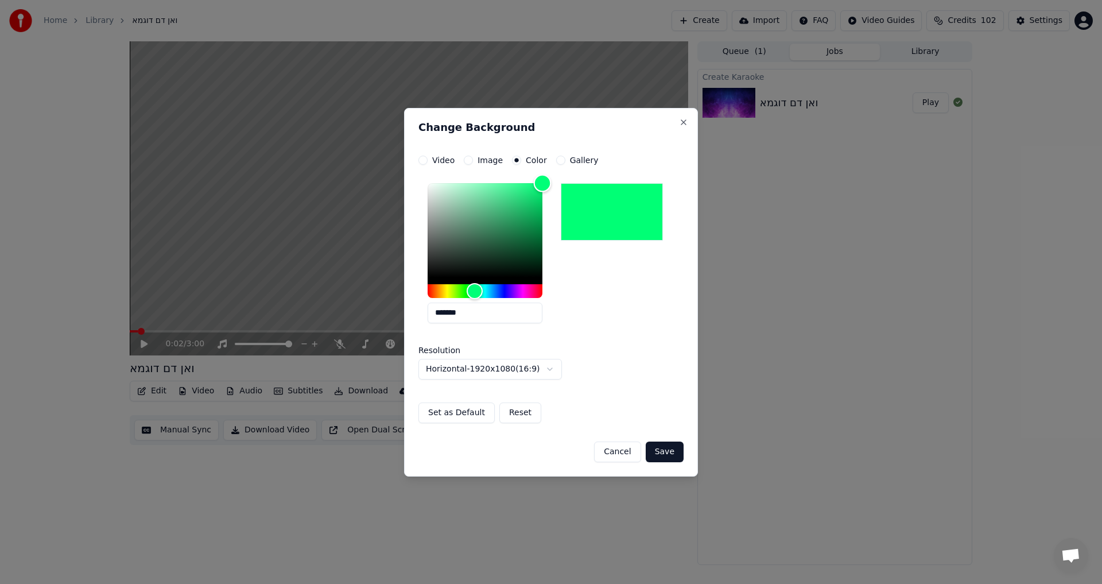
drag, startPoint x: 521, startPoint y: 222, endPoint x: 551, endPoint y: 168, distance: 62.4
click at [551, 168] on div "**********" at bounding box center [550, 288] width 265 height 267
click at [660, 454] on button "Save" at bounding box center [664, 451] width 38 height 21
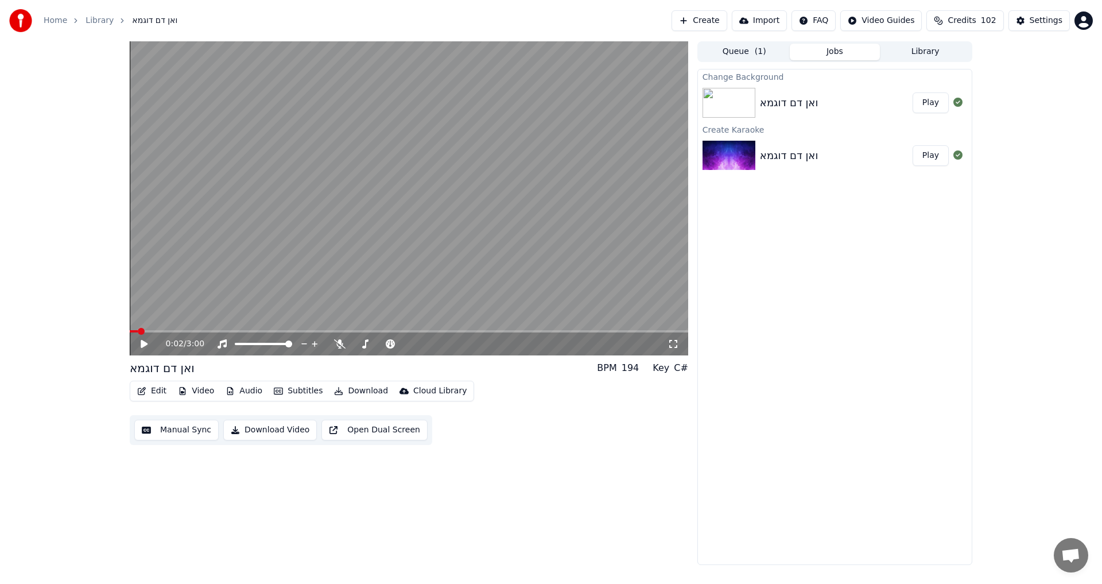
click at [937, 108] on button "Play" at bounding box center [930, 102] width 36 height 21
click at [140, 332] on span at bounding box center [136, 331] width 7 height 7
click at [158, 330] on span at bounding box center [160, 331] width 7 height 7
click at [144, 332] on span at bounding box center [137, 331] width 15 height 2
click at [154, 330] on span at bounding box center [152, 331] width 7 height 7
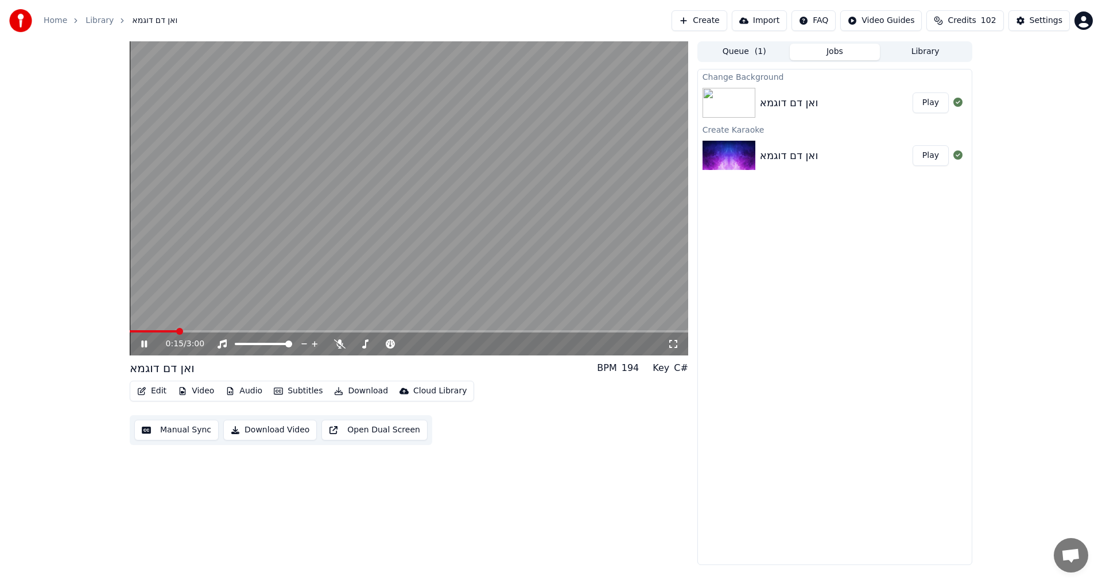
click at [145, 347] on icon at bounding box center [144, 343] width 6 height 7
click at [299, 391] on button "Subtitles" at bounding box center [298, 391] width 58 height 16
click at [195, 481] on div "0:15 / 3:00 ואן דם דוגמא BPM 194 Key C# Edit Video Audio Subtitles Download Clo…" at bounding box center [409, 302] width 558 height 523
click at [22, 21] on img at bounding box center [20, 20] width 23 height 23
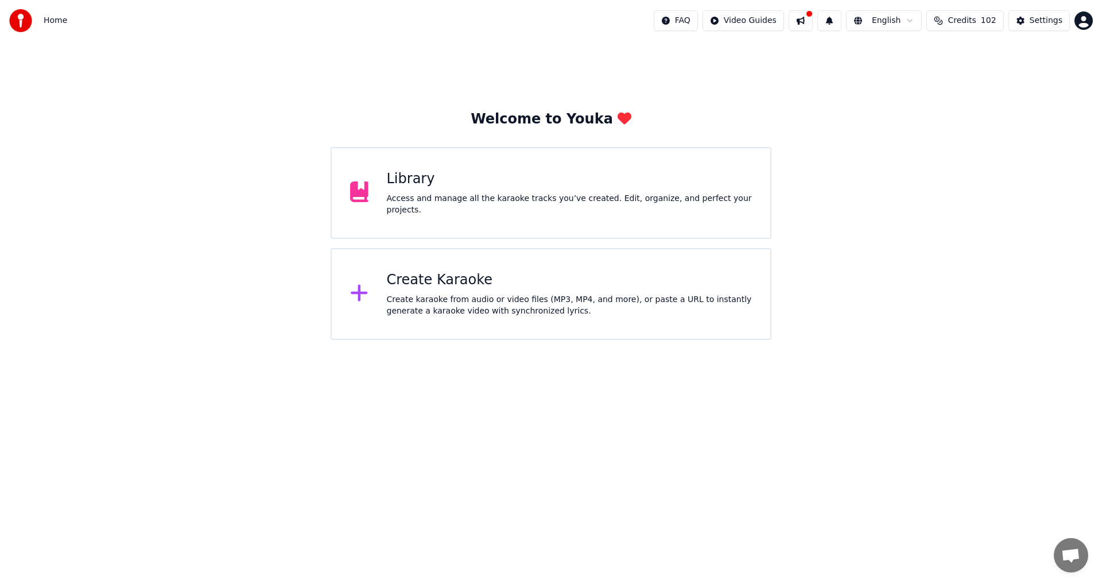
click at [395, 182] on div "Library" at bounding box center [569, 179] width 365 height 18
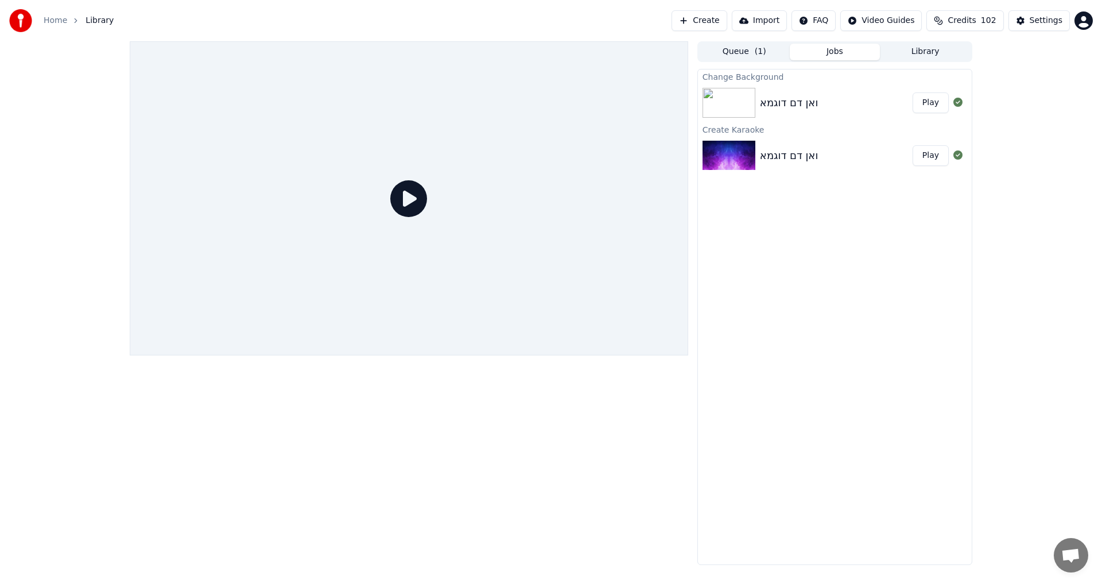
click at [919, 102] on button "Play" at bounding box center [930, 102] width 36 height 21
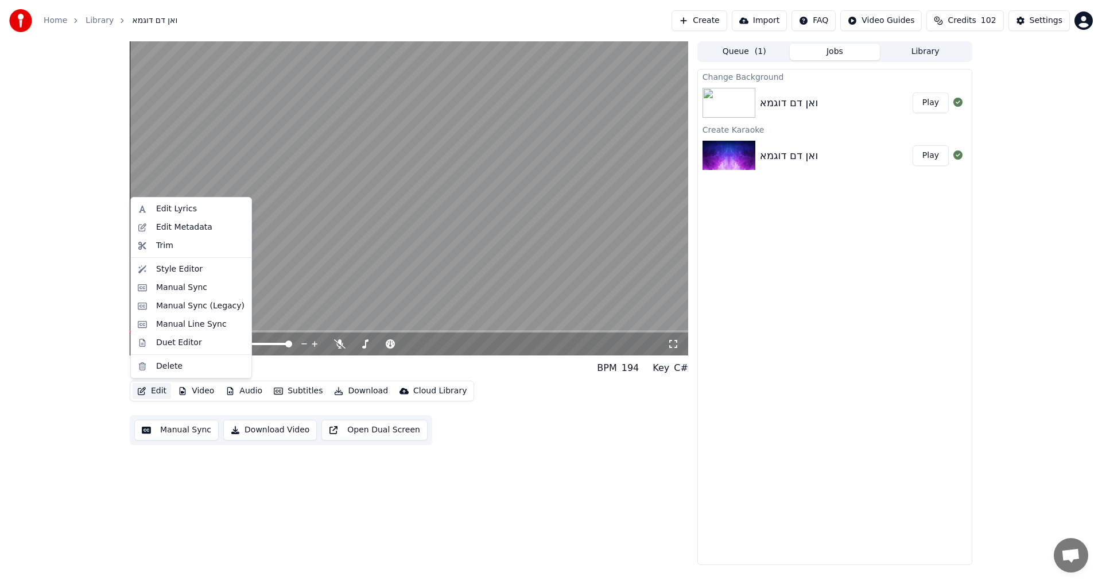
click at [151, 388] on button "Edit" at bounding box center [152, 391] width 38 height 16
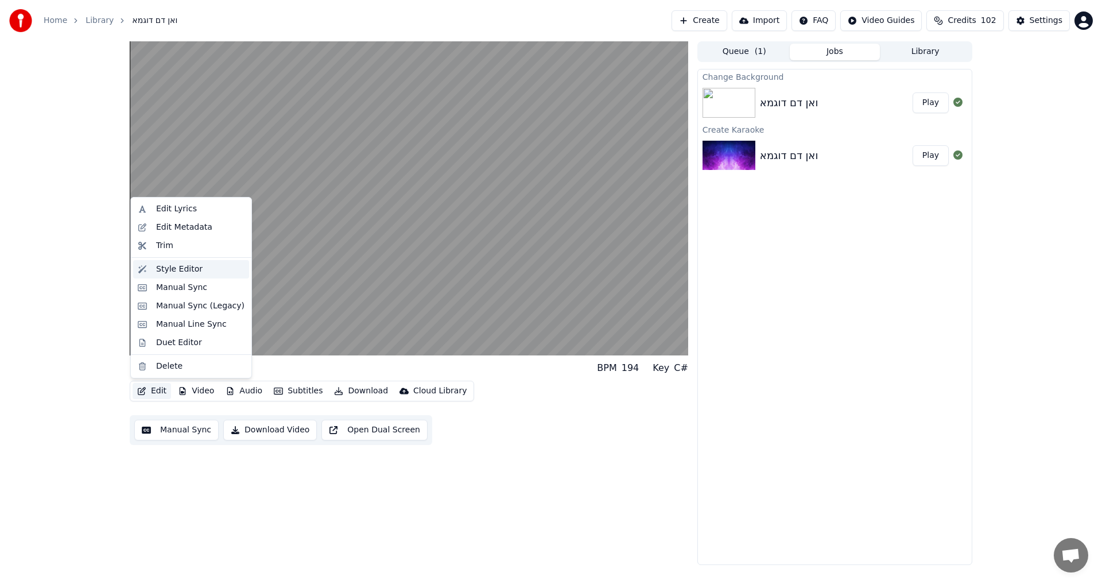
click at [170, 266] on div "Style Editor" at bounding box center [179, 268] width 46 height 11
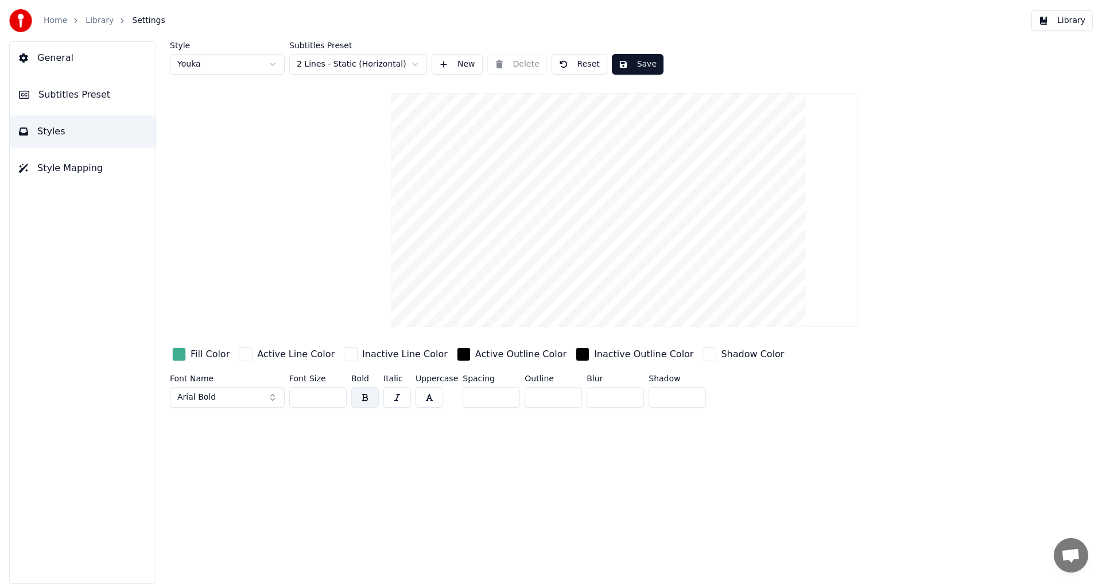
click at [53, 65] on button "General" at bounding box center [83, 58] width 146 height 32
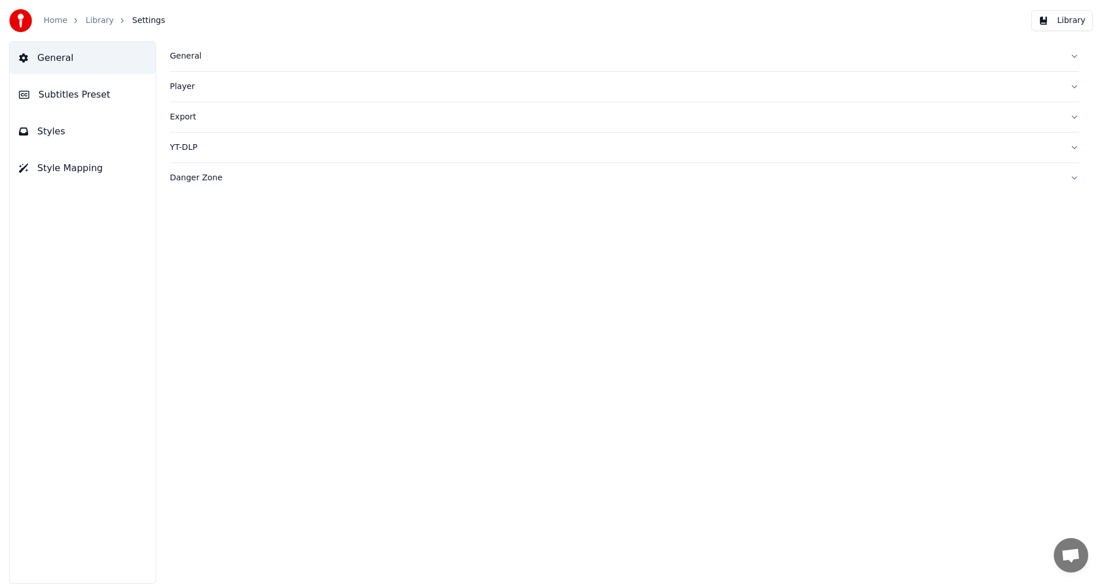
click at [62, 93] on span "Subtitles Preset" at bounding box center [74, 95] width 72 height 14
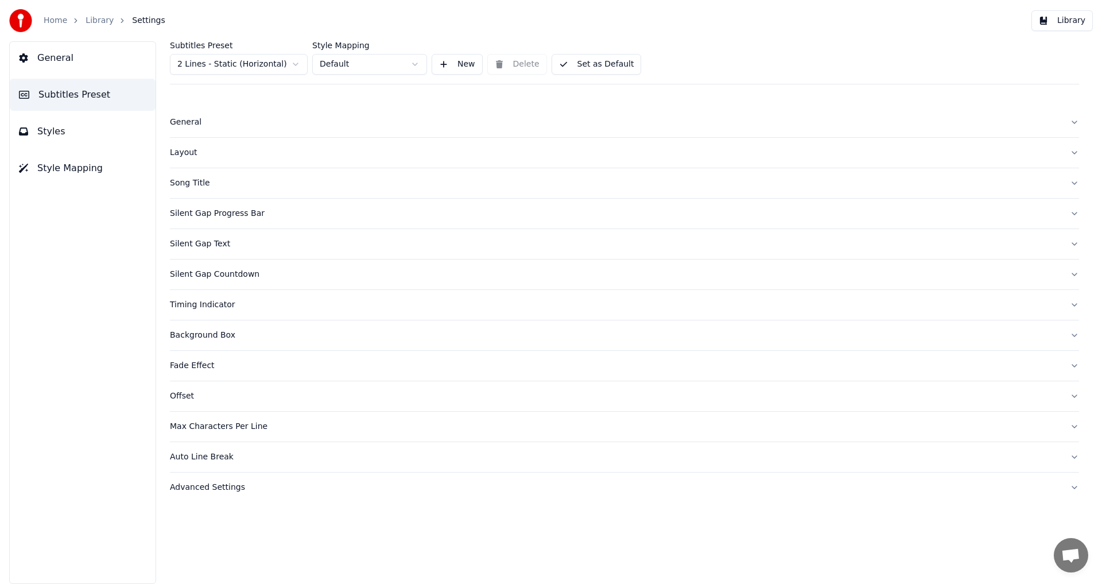
click at [66, 123] on button "Styles" at bounding box center [83, 131] width 146 height 32
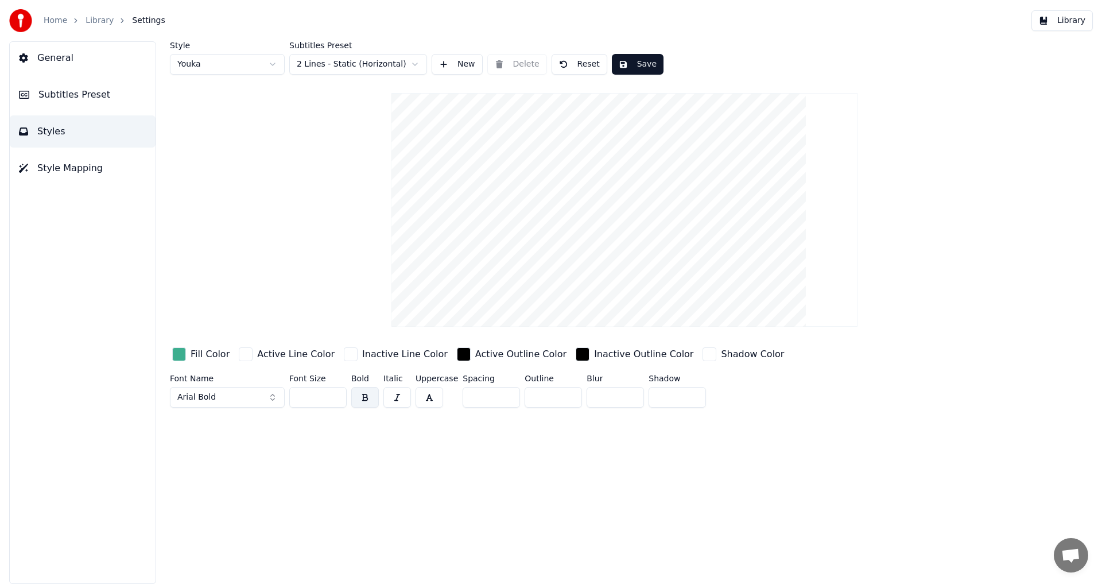
click at [61, 59] on span "General" at bounding box center [55, 58] width 36 height 14
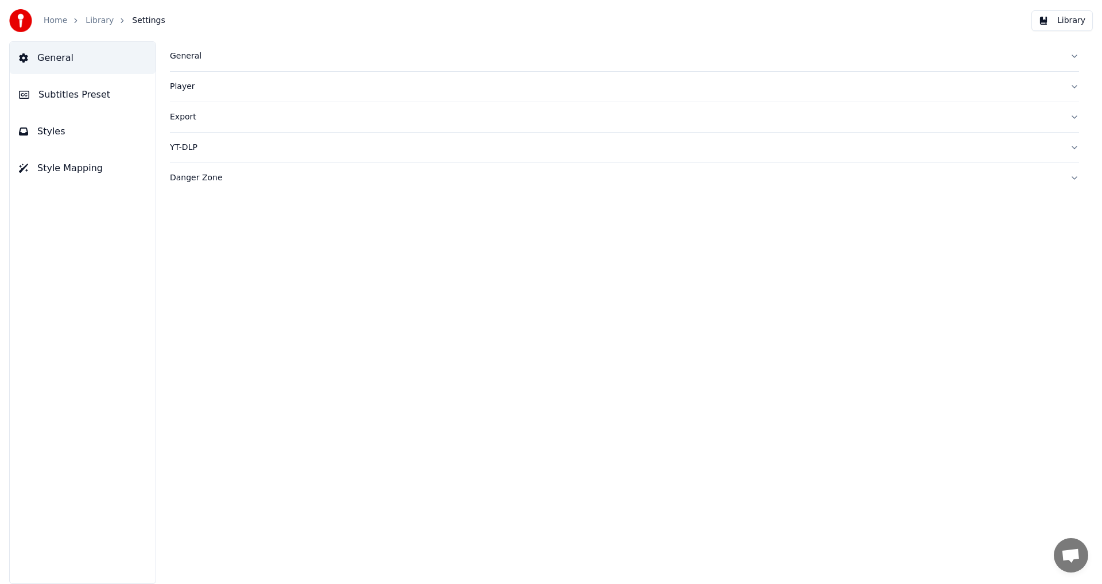
click at [61, 88] on span "Subtitles Preset" at bounding box center [74, 95] width 72 height 14
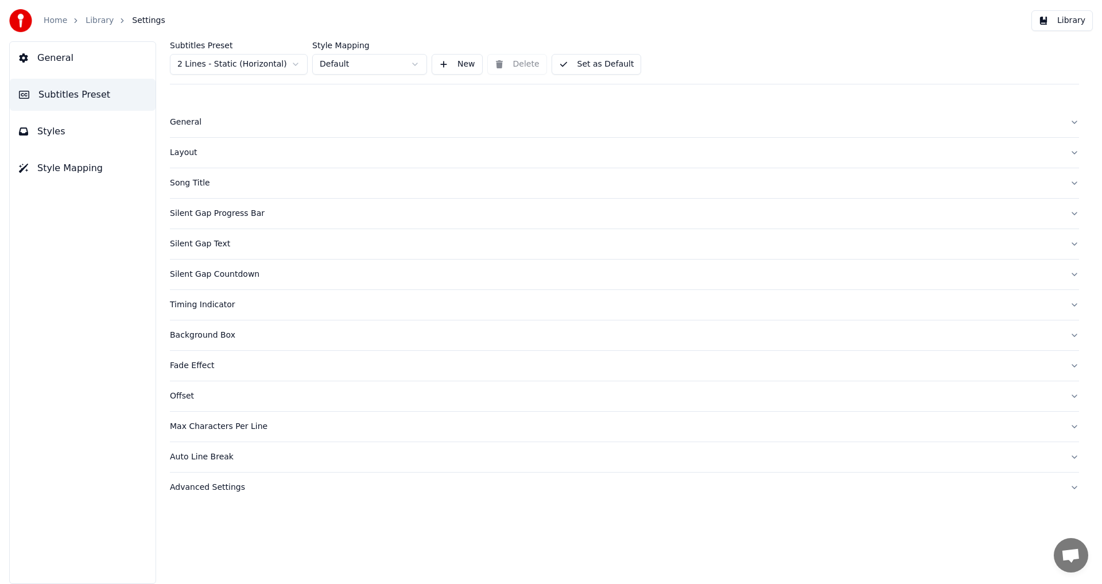
click at [65, 123] on button "Styles" at bounding box center [83, 131] width 146 height 32
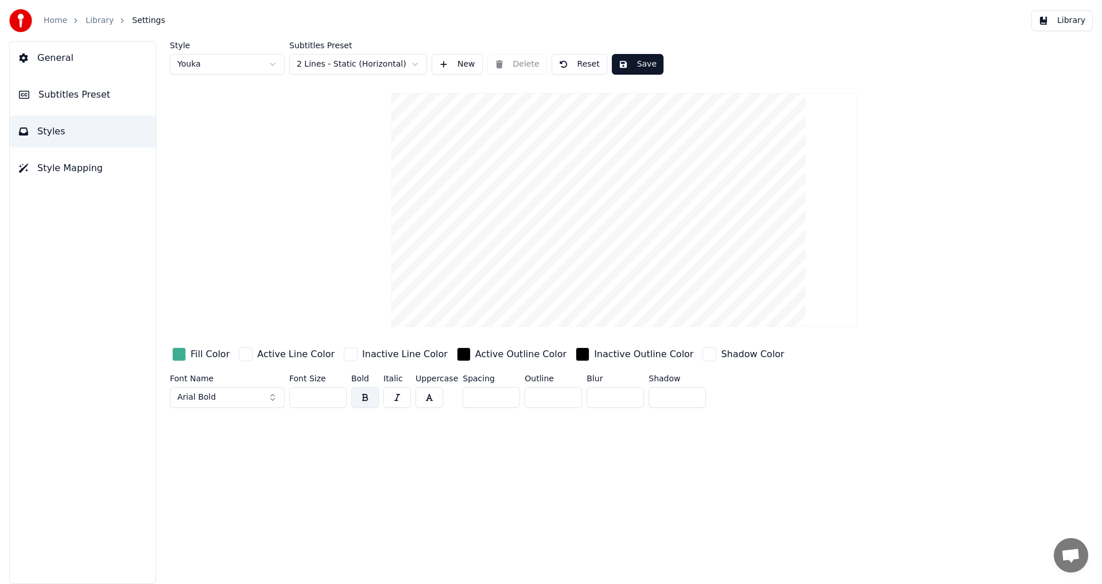
click at [69, 162] on span "Style Mapping" at bounding box center [69, 168] width 65 height 14
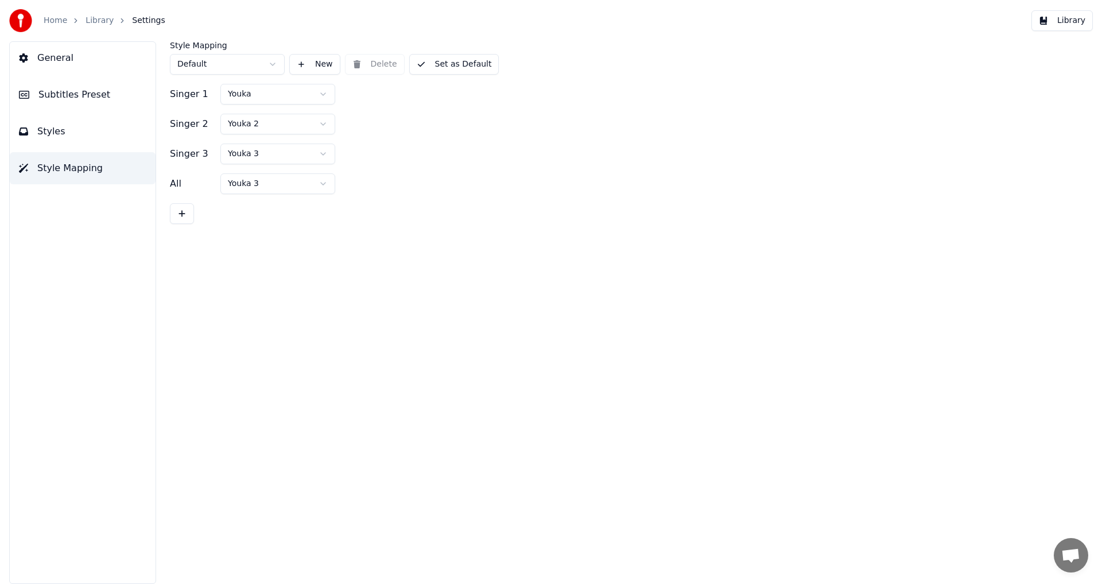
click at [65, 129] on button "Styles" at bounding box center [83, 131] width 146 height 32
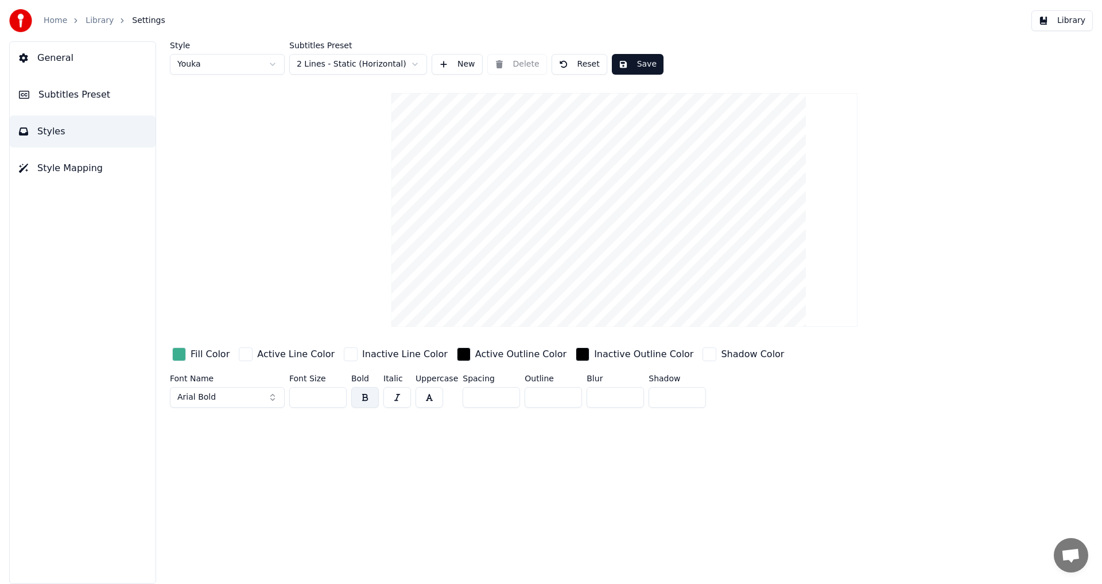
click at [56, 56] on span "General" at bounding box center [55, 58] width 36 height 14
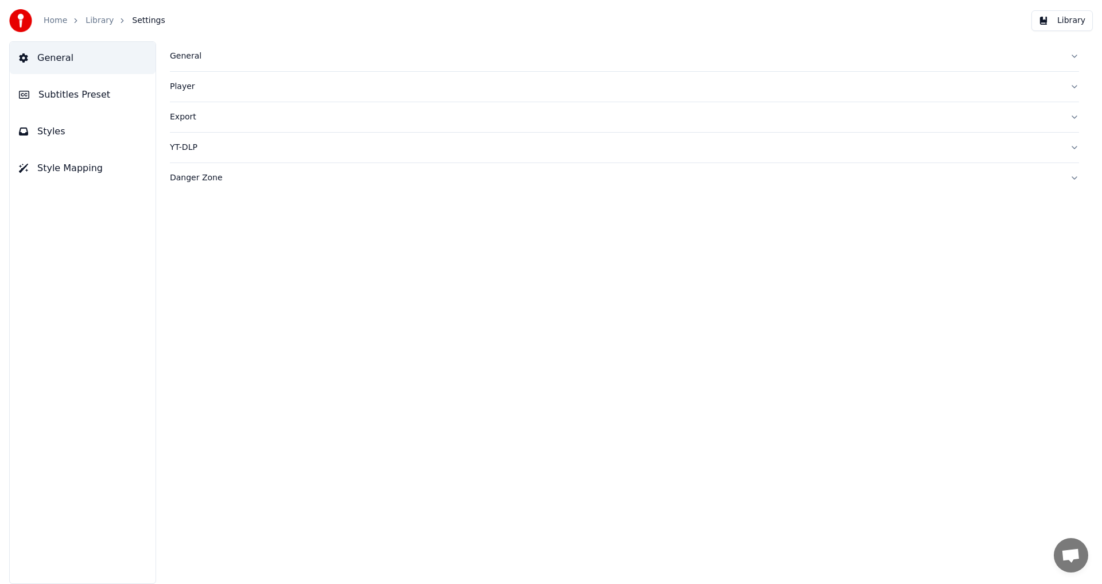
click at [56, 20] on link "Home" at bounding box center [56, 20] width 24 height 11
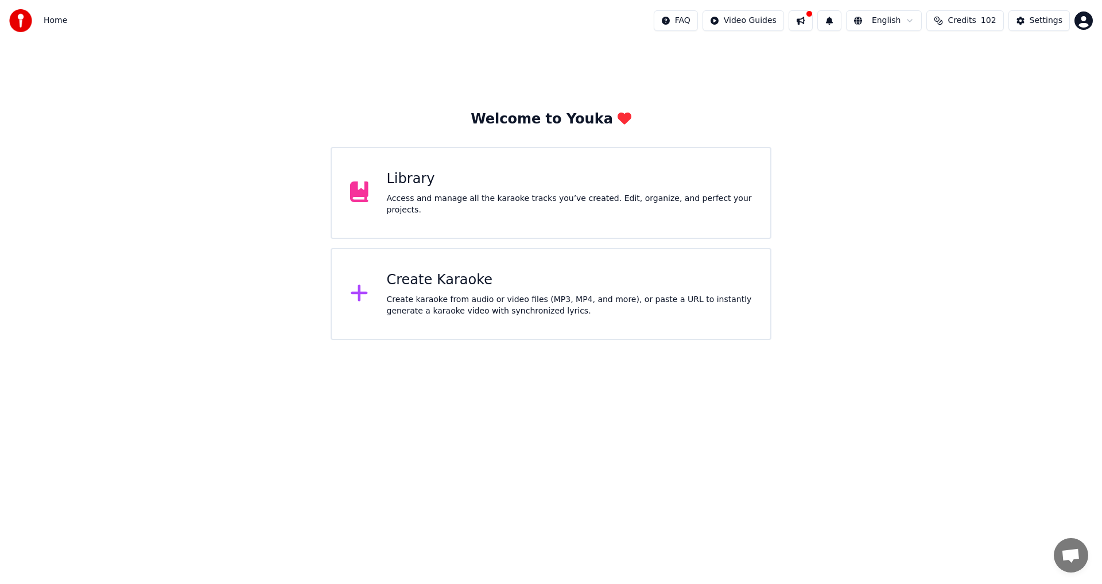
click at [434, 198] on div "Access and manage all the karaoke tracks you’ve created. Edit, organize, and pe…" at bounding box center [569, 204] width 365 height 23
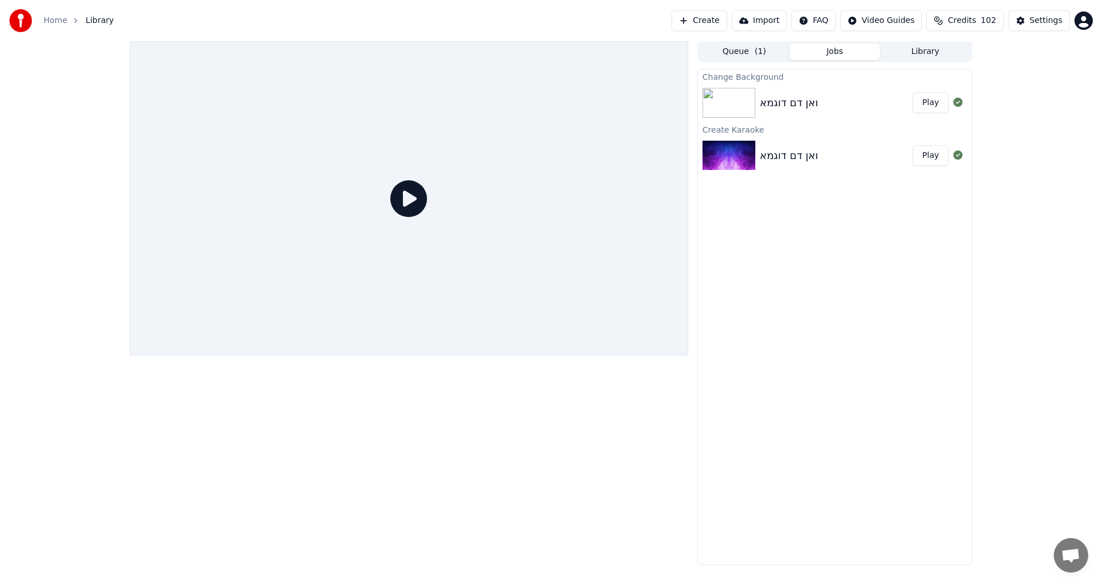
click at [938, 103] on button "Play" at bounding box center [930, 102] width 36 height 21
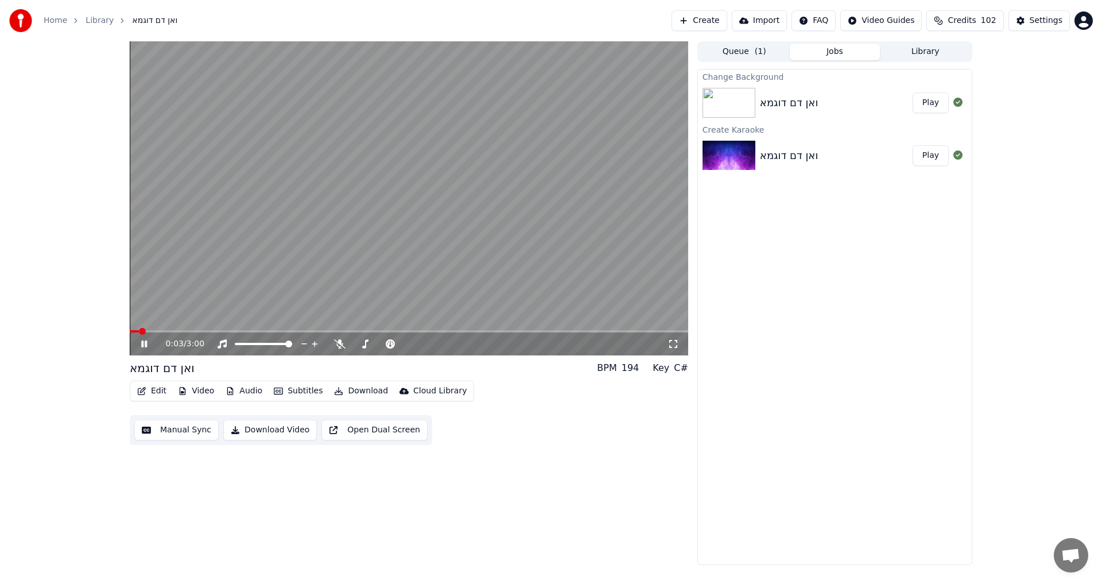
click at [145, 330] on span at bounding box center [142, 331] width 7 height 7
click at [150, 329] on span at bounding box center [149, 331] width 7 height 7
click at [158, 328] on span at bounding box center [160, 331] width 7 height 7
click at [165, 328] on span at bounding box center [161, 331] width 7 height 7
click at [157, 327] on video at bounding box center [409, 198] width 558 height 314
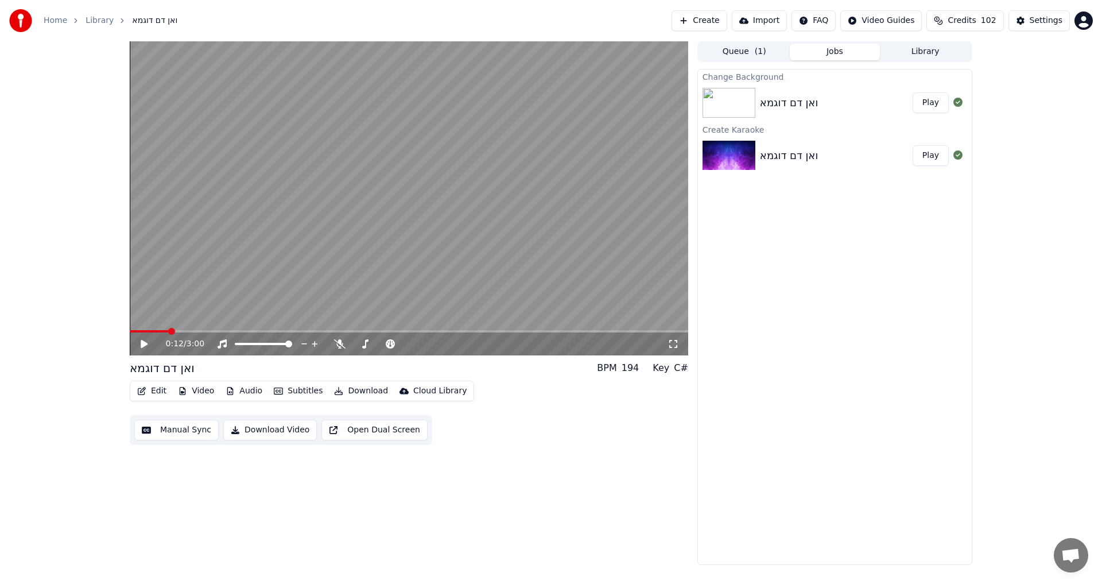
click at [164, 331] on span at bounding box center [149, 331] width 39 height 2
click at [143, 341] on icon at bounding box center [144, 344] width 7 height 8
click at [154, 329] on video at bounding box center [409, 198] width 558 height 314
click at [158, 329] on video at bounding box center [409, 198] width 558 height 314
click at [157, 332] on span at bounding box center [150, 331] width 41 height 2
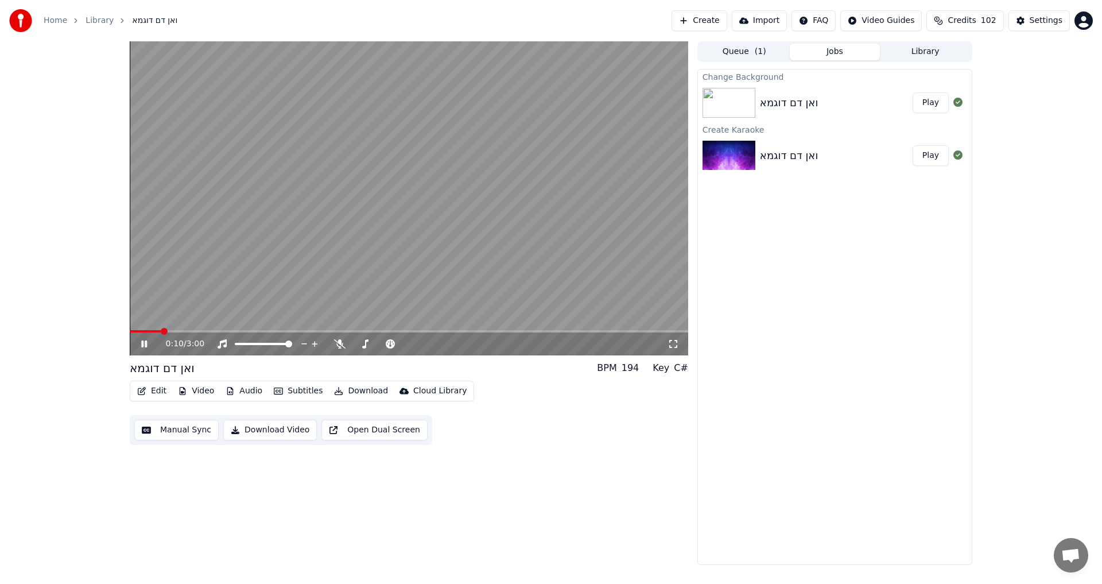
click at [148, 333] on div "0:10 / 3:00" at bounding box center [409, 343] width 558 height 23
click at [146, 332] on span at bounding box center [146, 331] width 32 height 2
click at [142, 341] on icon at bounding box center [144, 343] width 6 height 7
click at [1034, 19] on div "Settings" at bounding box center [1045, 20] width 33 height 11
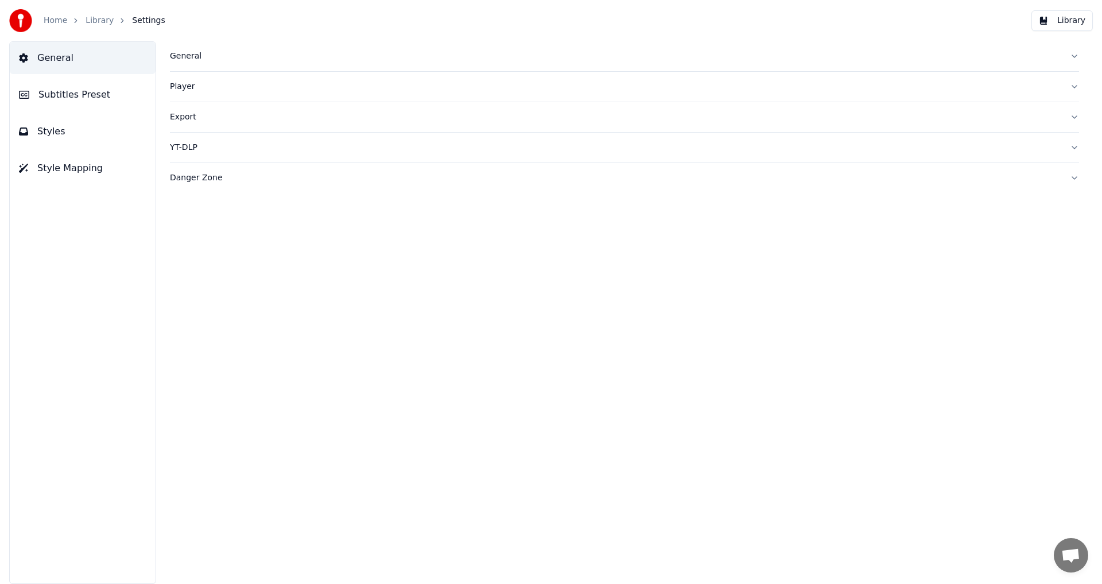
click at [187, 57] on div "General" at bounding box center [615, 55] width 890 height 11
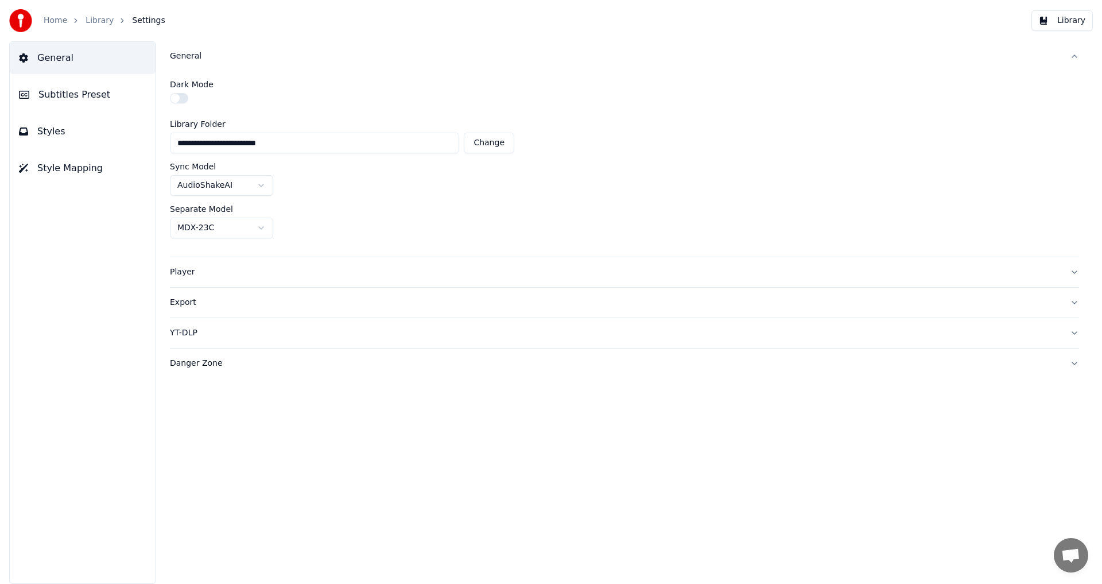
click at [177, 99] on button "button" at bounding box center [179, 98] width 18 height 10
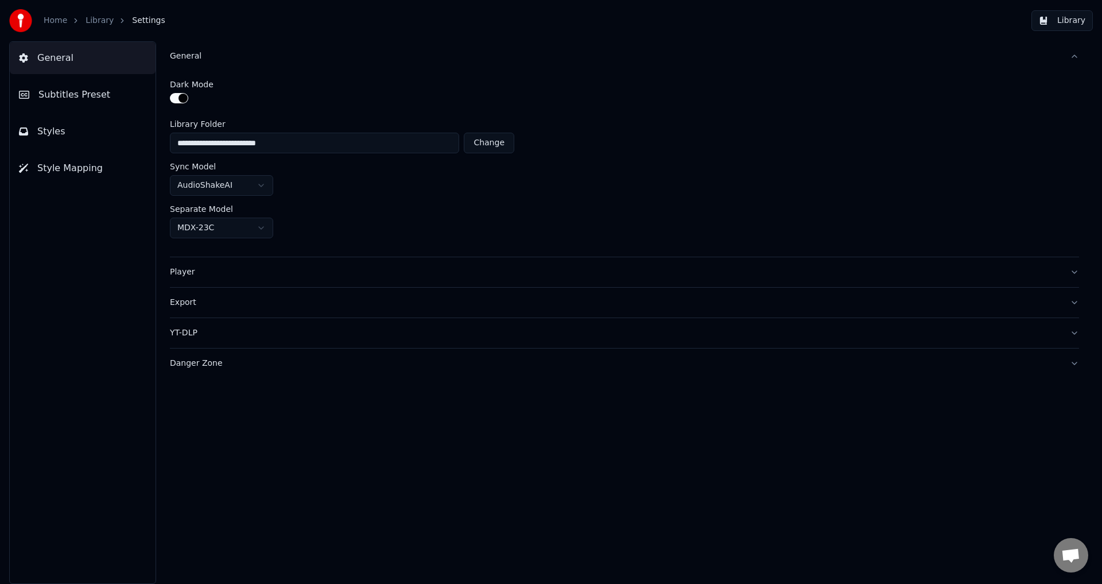
click at [73, 102] on button "Subtitles Preset" at bounding box center [83, 95] width 146 height 32
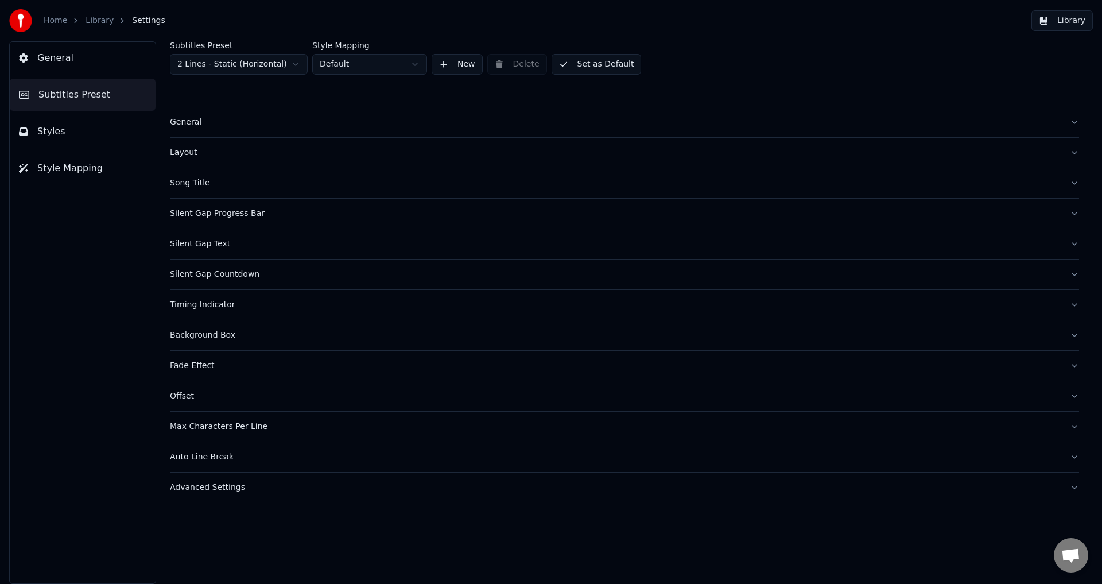
click at [185, 124] on div "General" at bounding box center [615, 121] width 890 height 11
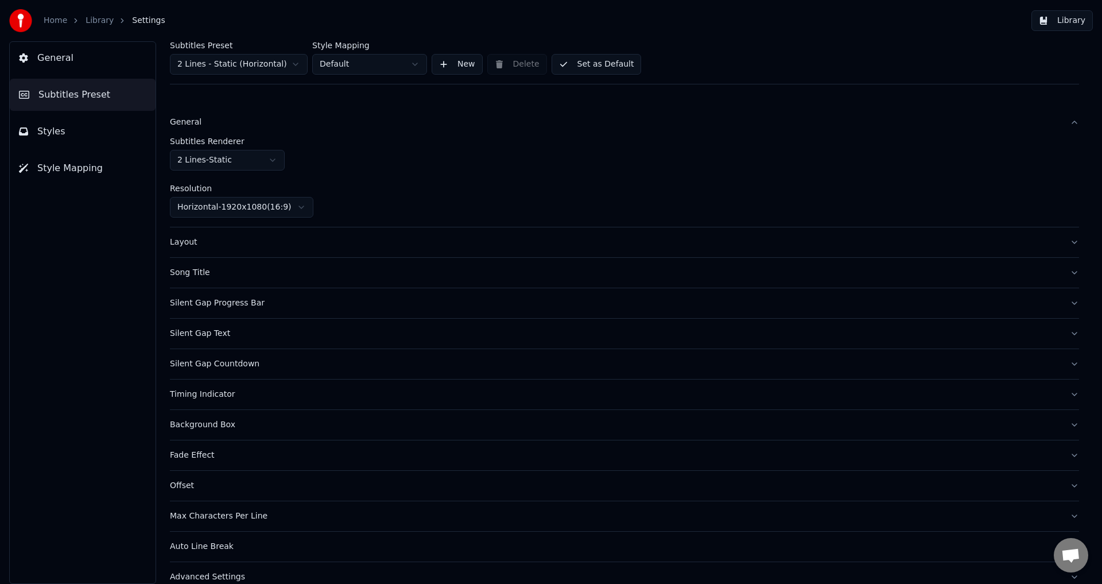
click at [74, 57] on button "General" at bounding box center [83, 58] width 146 height 32
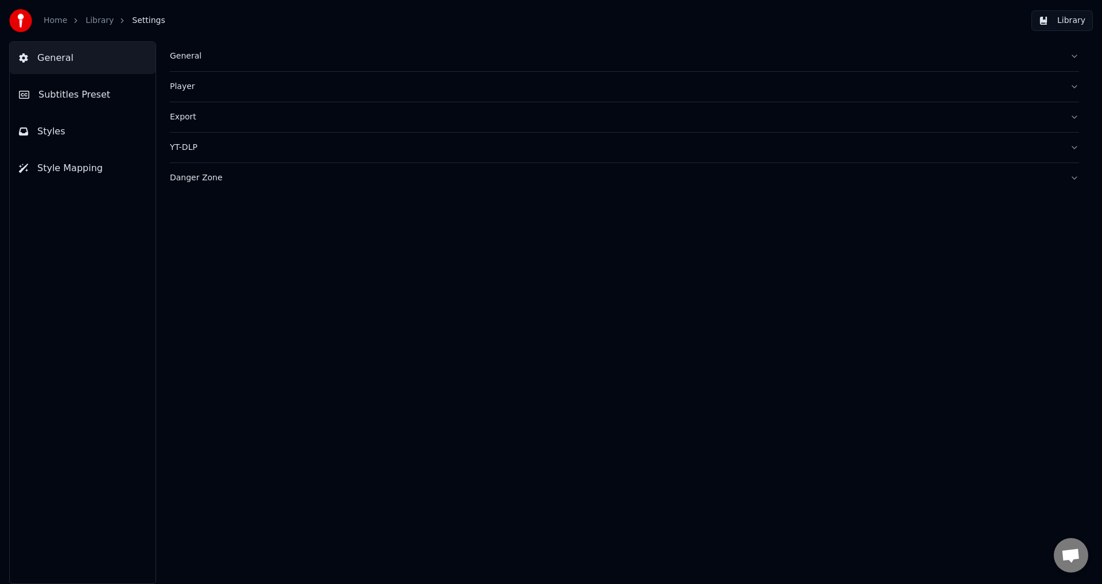
click at [196, 91] on div "Player" at bounding box center [615, 86] width 890 height 11
click at [195, 90] on div "Player" at bounding box center [615, 86] width 890 height 11
click at [189, 147] on div "YT-DLP" at bounding box center [615, 147] width 890 height 11
click at [102, 106] on button "Subtitles Preset" at bounding box center [83, 95] width 146 height 32
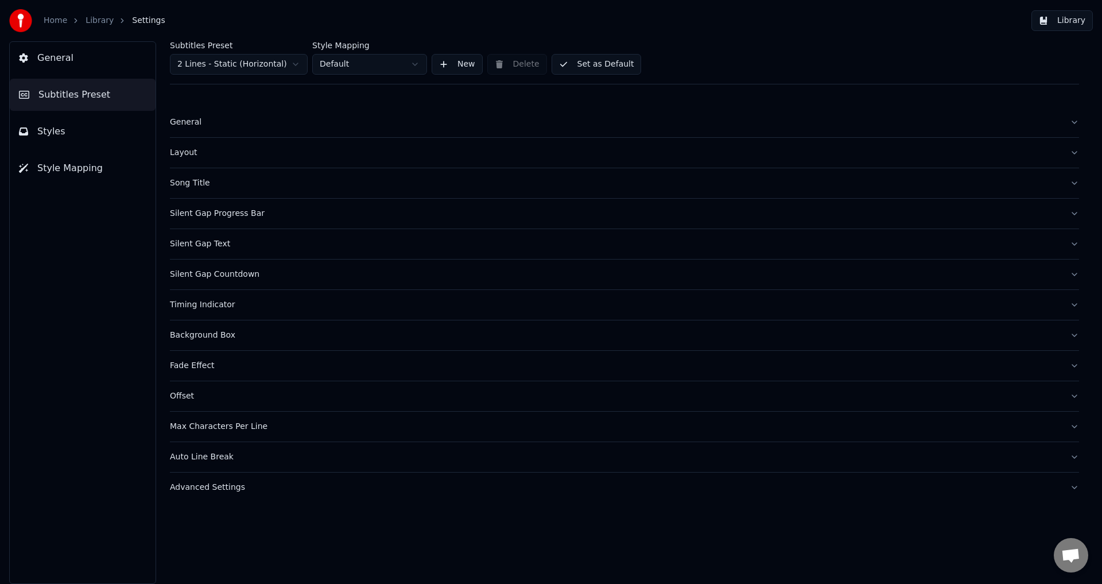
click at [80, 61] on button "General" at bounding box center [83, 58] width 146 height 32
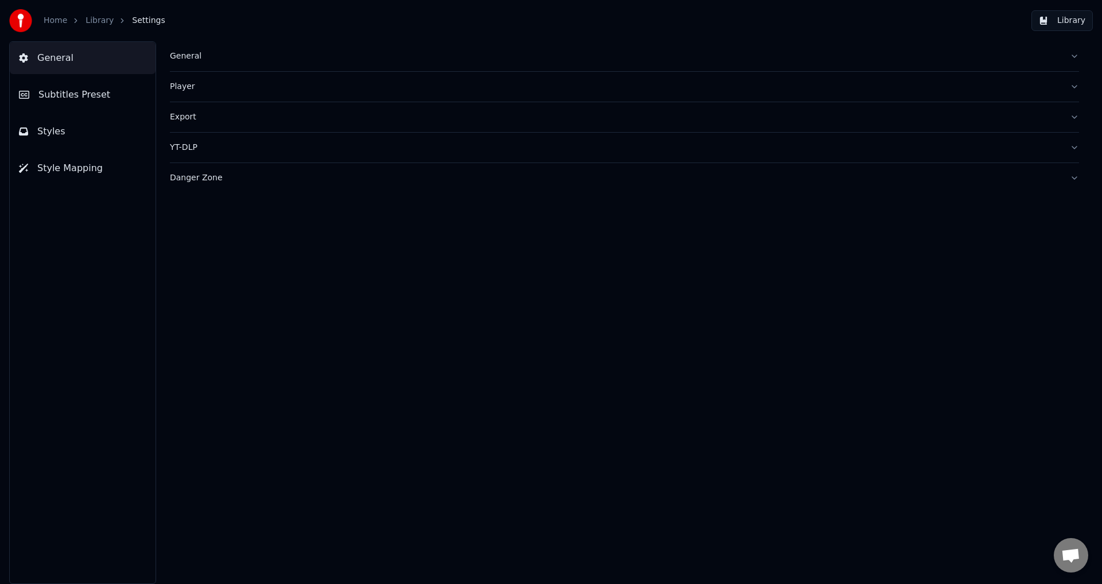
click at [178, 84] on div "Player" at bounding box center [615, 86] width 890 height 11
click at [53, 25] on link "Home" at bounding box center [56, 20] width 24 height 11
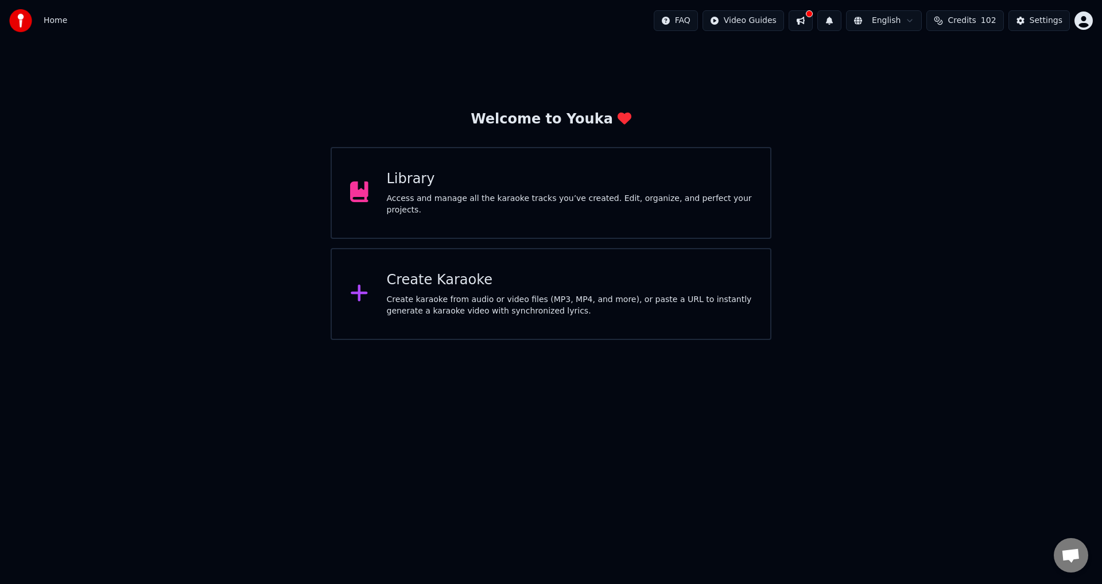
click at [453, 174] on div "Library Access and manage all the karaoke tracks you’ve created. Edit, organize…" at bounding box center [550, 193] width 441 height 92
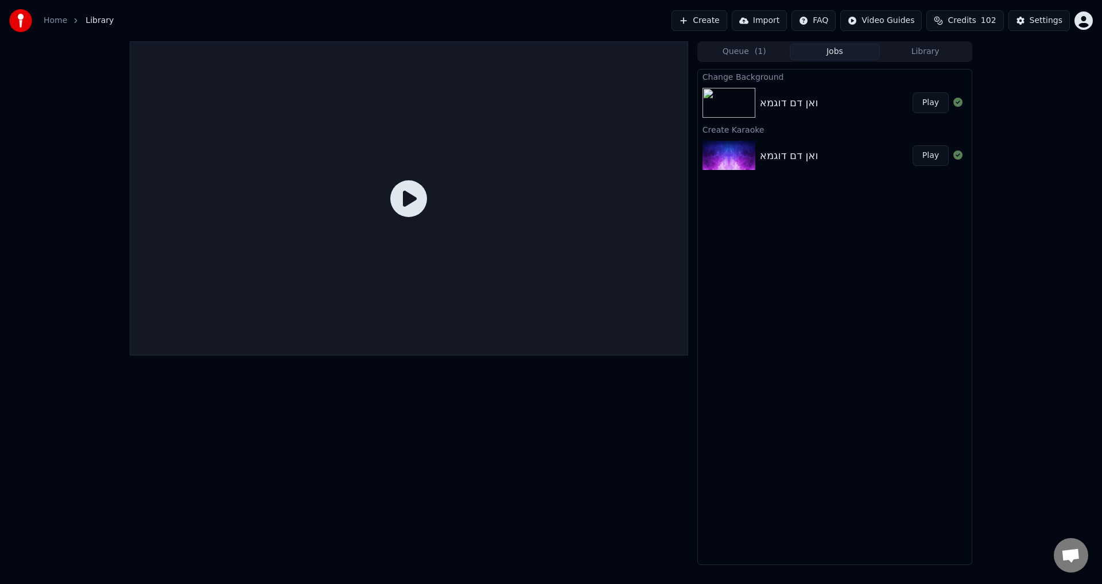
click at [933, 103] on button "Play" at bounding box center [930, 102] width 36 height 21
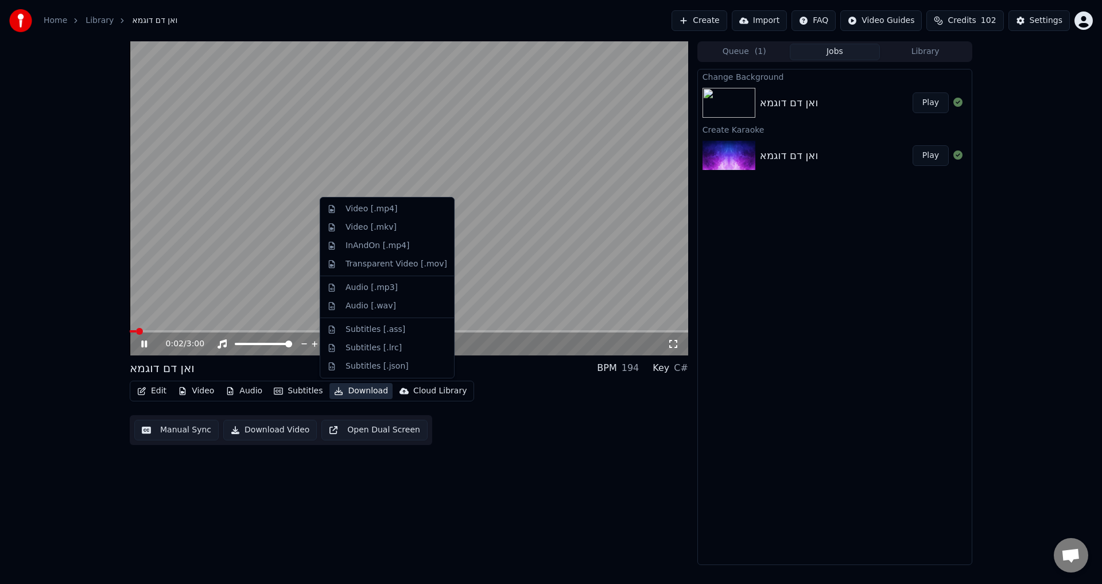
click at [355, 389] on button "Download" at bounding box center [360, 391] width 63 height 16
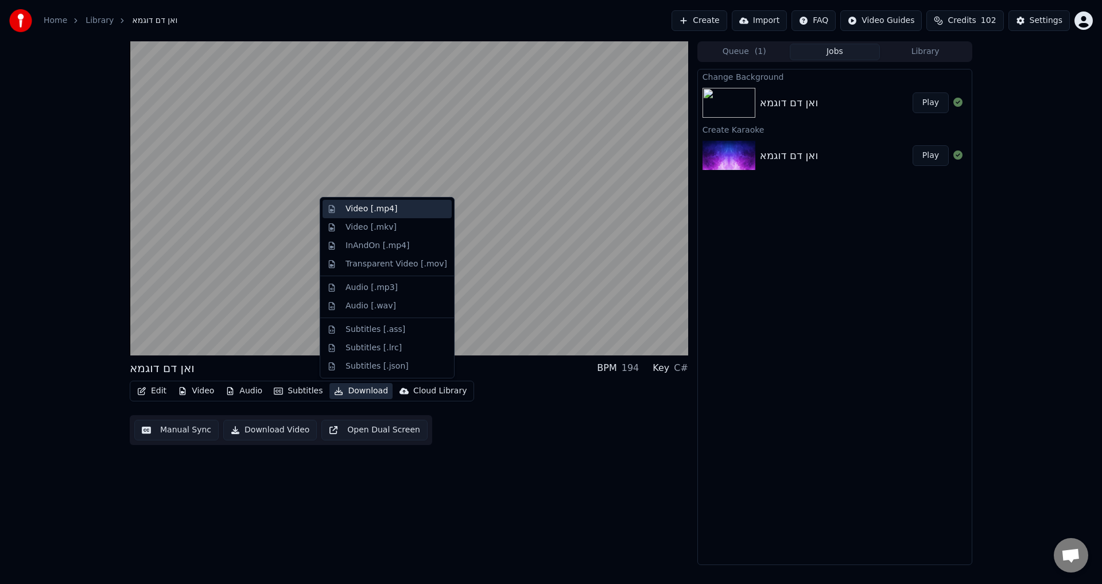
click at [367, 213] on div "Video [.mp4]" at bounding box center [371, 208] width 52 height 11
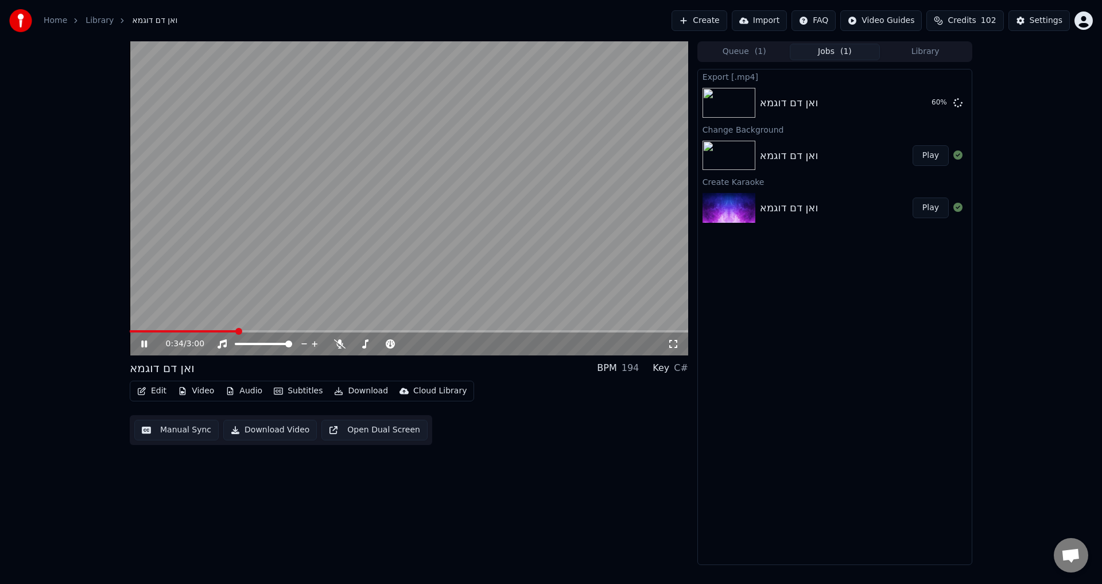
click at [359, 387] on button "Download" at bounding box center [360, 391] width 63 height 16
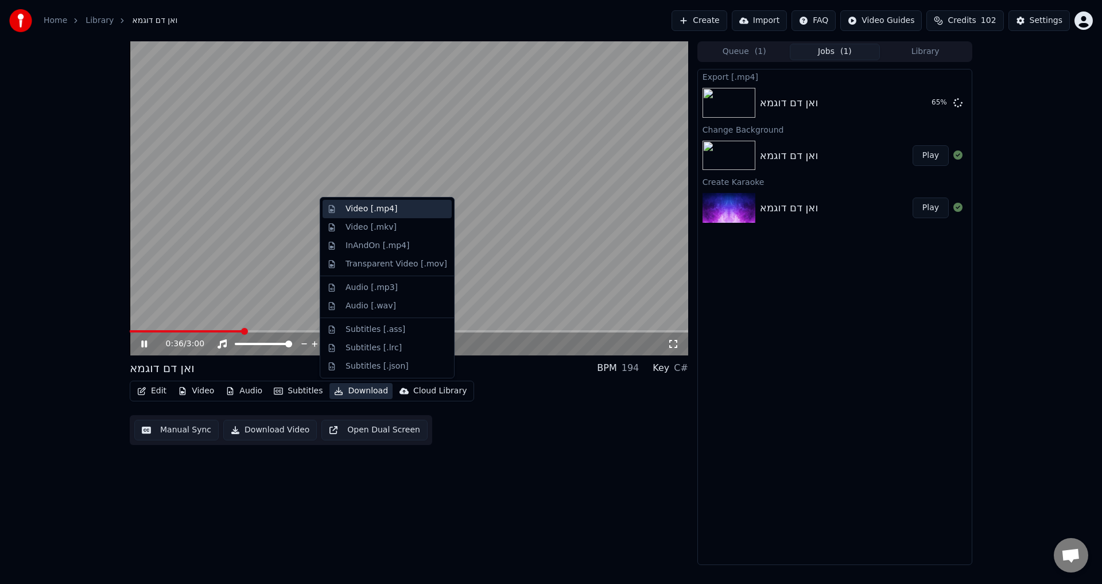
click at [369, 208] on div "Video [.mp4]" at bounding box center [371, 208] width 52 height 11
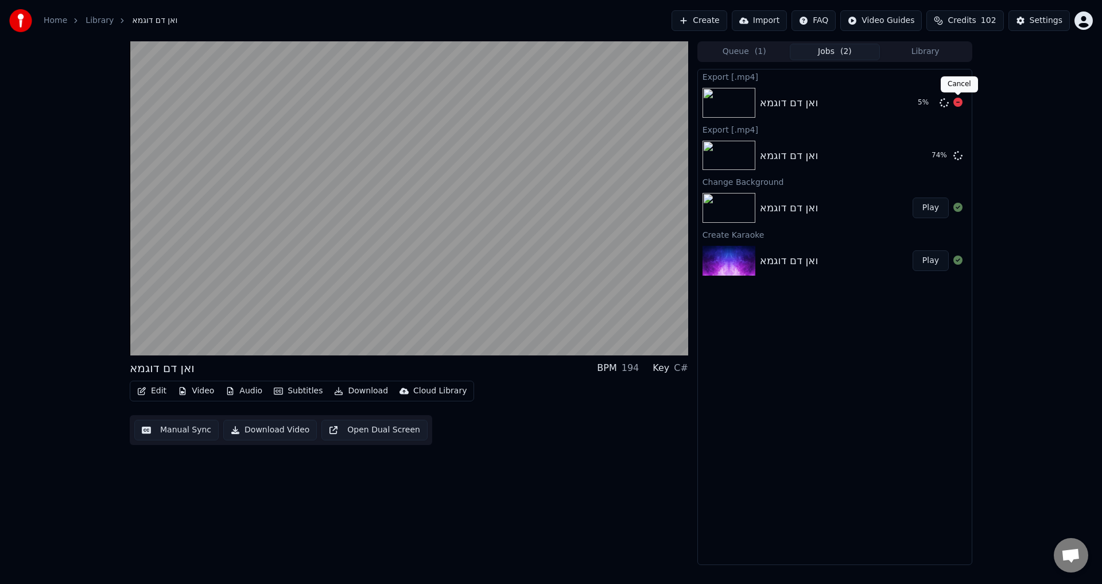
click at [955, 103] on icon at bounding box center [957, 102] width 9 height 9
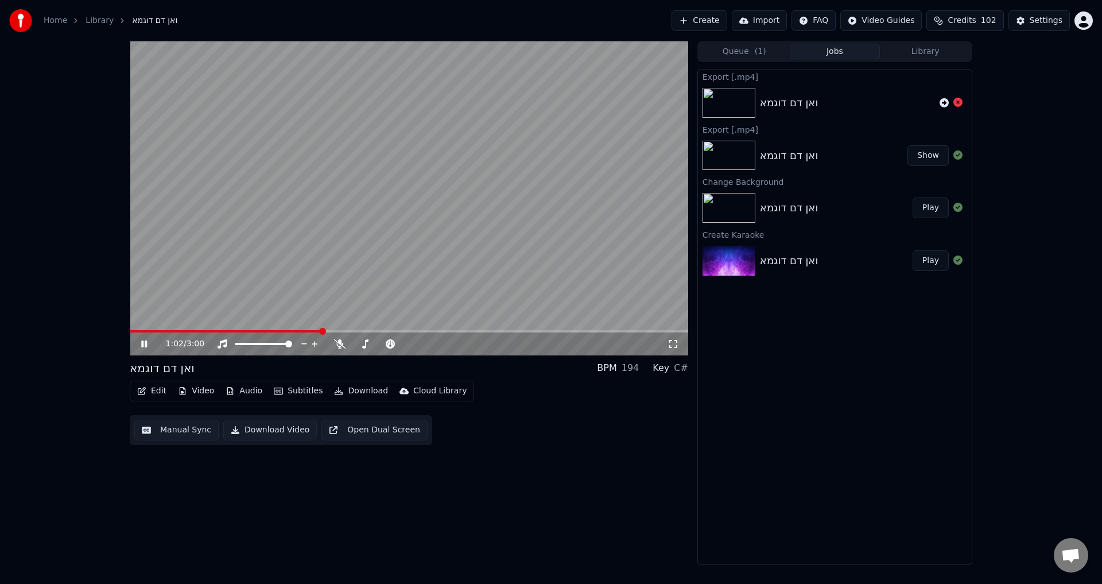
click at [921, 161] on button "Show" at bounding box center [927, 155] width 41 height 21
click at [212, 58] on video at bounding box center [409, 198] width 558 height 314
